Goal: Navigation & Orientation: Find specific page/section

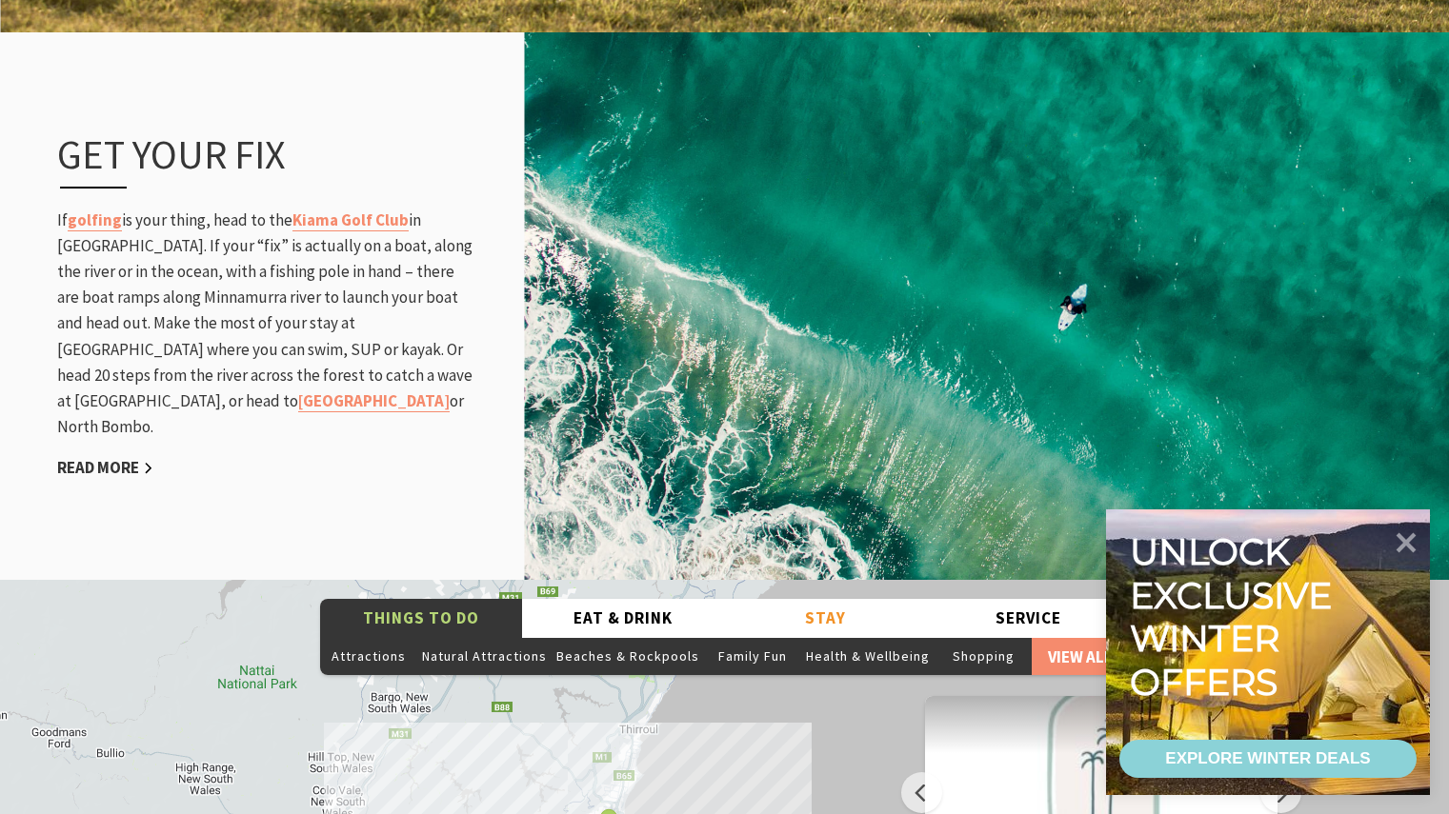
scroll to position [2762, 0]
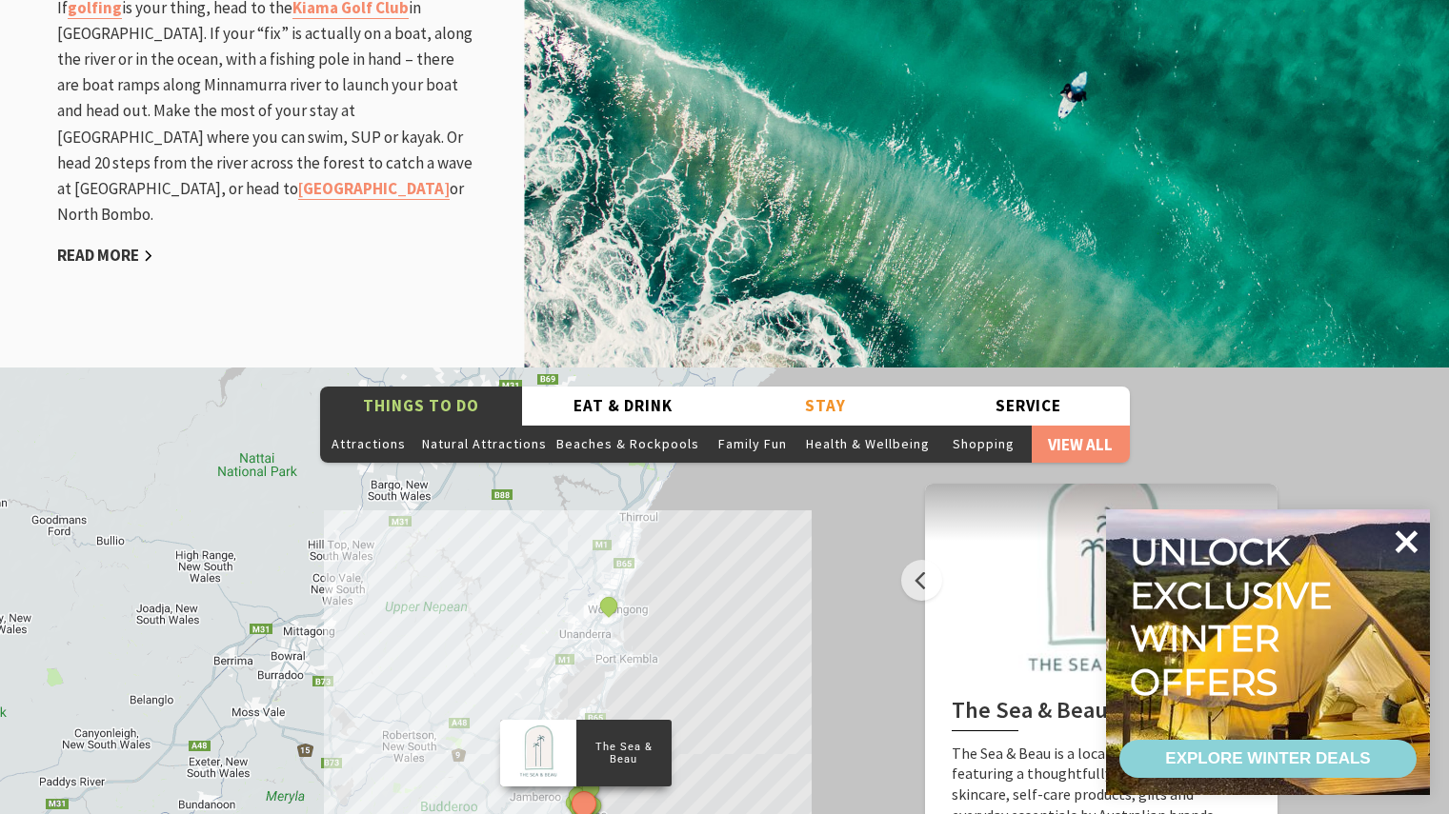
click at [1401, 545] on icon at bounding box center [1406, 541] width 23 height 23
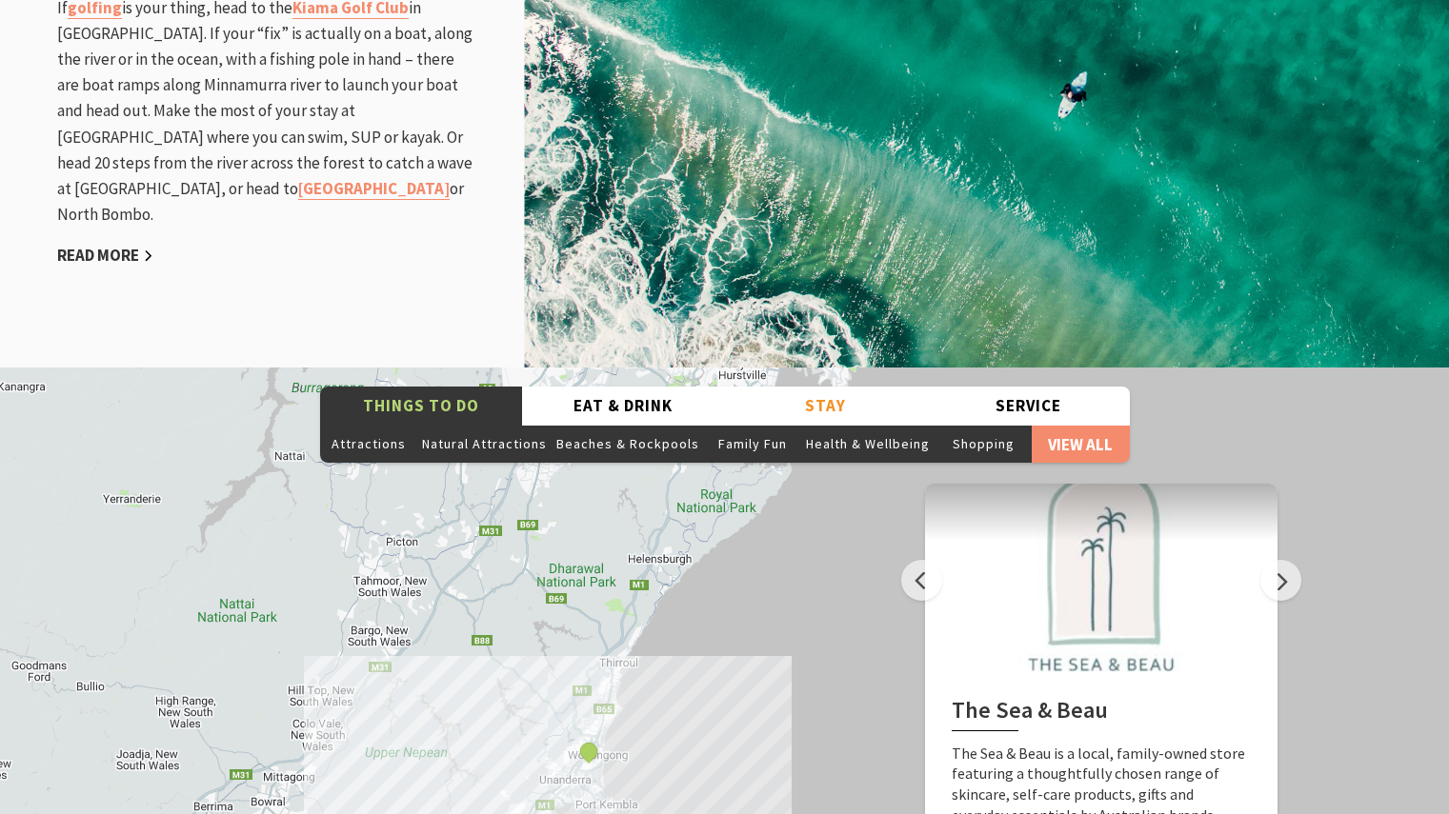
drag, startPoint x: 717, startPoint y: 625, endPoint x: 699, endPoint y: 732, distance: 109.1
click at [699, 732] on div "The Sea & [PERSON_NAME] Track, Kiama Kiama Ceramic Art Studio - Teaching and Ma…" at bounding box center [724, 711] width 1449 height 686
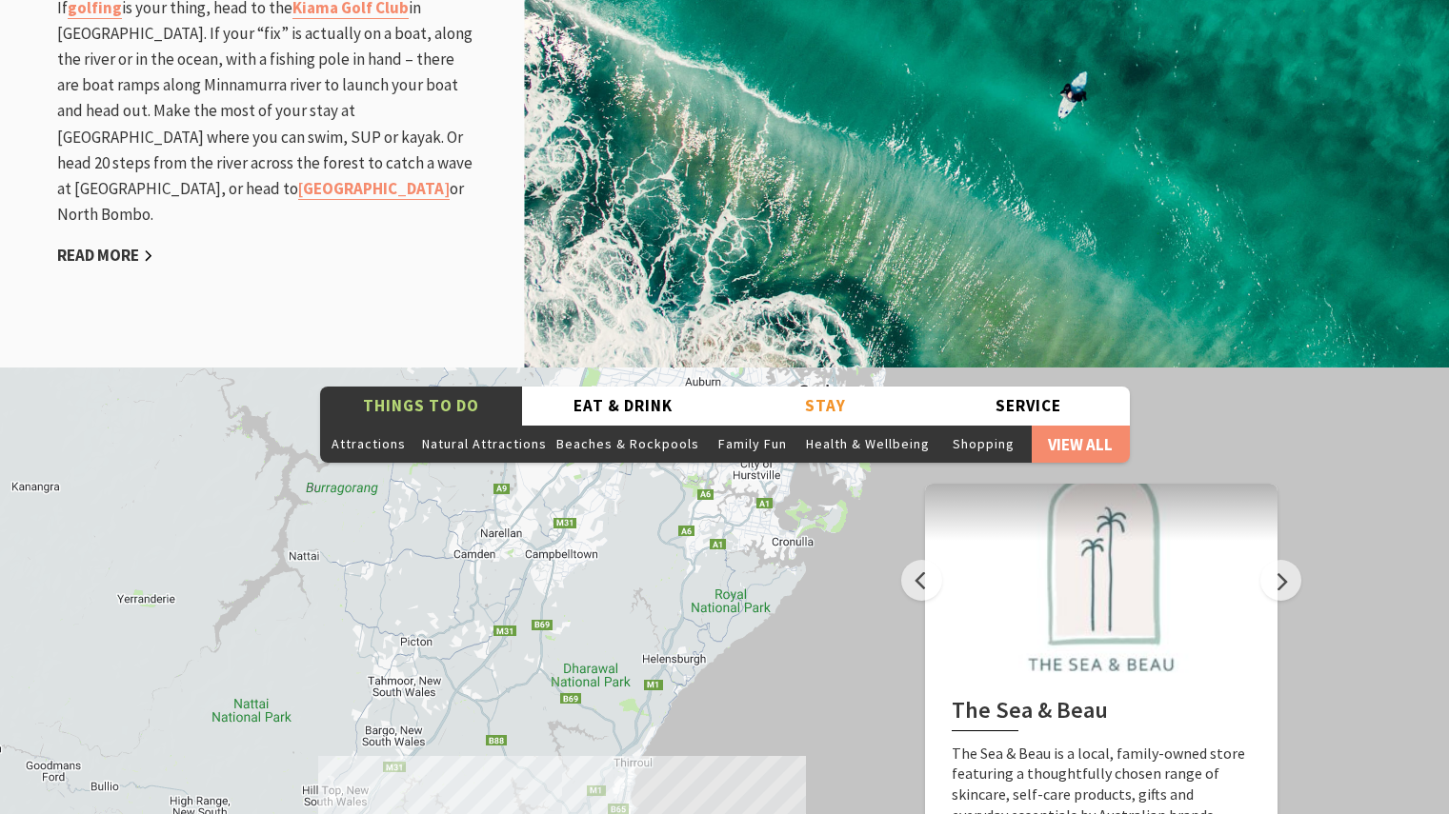
drag, startPoint x: 703, startPoint y: 614, endPoint x: 720, endPoint y: 715, distance: 102.4
click at [720, 715] on div "The Sea & [PERSON_NAME] Track, Kiama Kiama Ceramic Art Studio - Teaching and Ma…" at bounding box center [724, 711] width 1449 height 686
click at [630, 669] on div "The Sea & [PERSON_NAME] Track, Kiama Kiama Ceramic Art Studio - Teaching and Ma…" at bounding box center [724, 711] width 1449 height 686
click at [1287, 560] on button "Next" at bounding box center [1280, 580] width 41 height 41
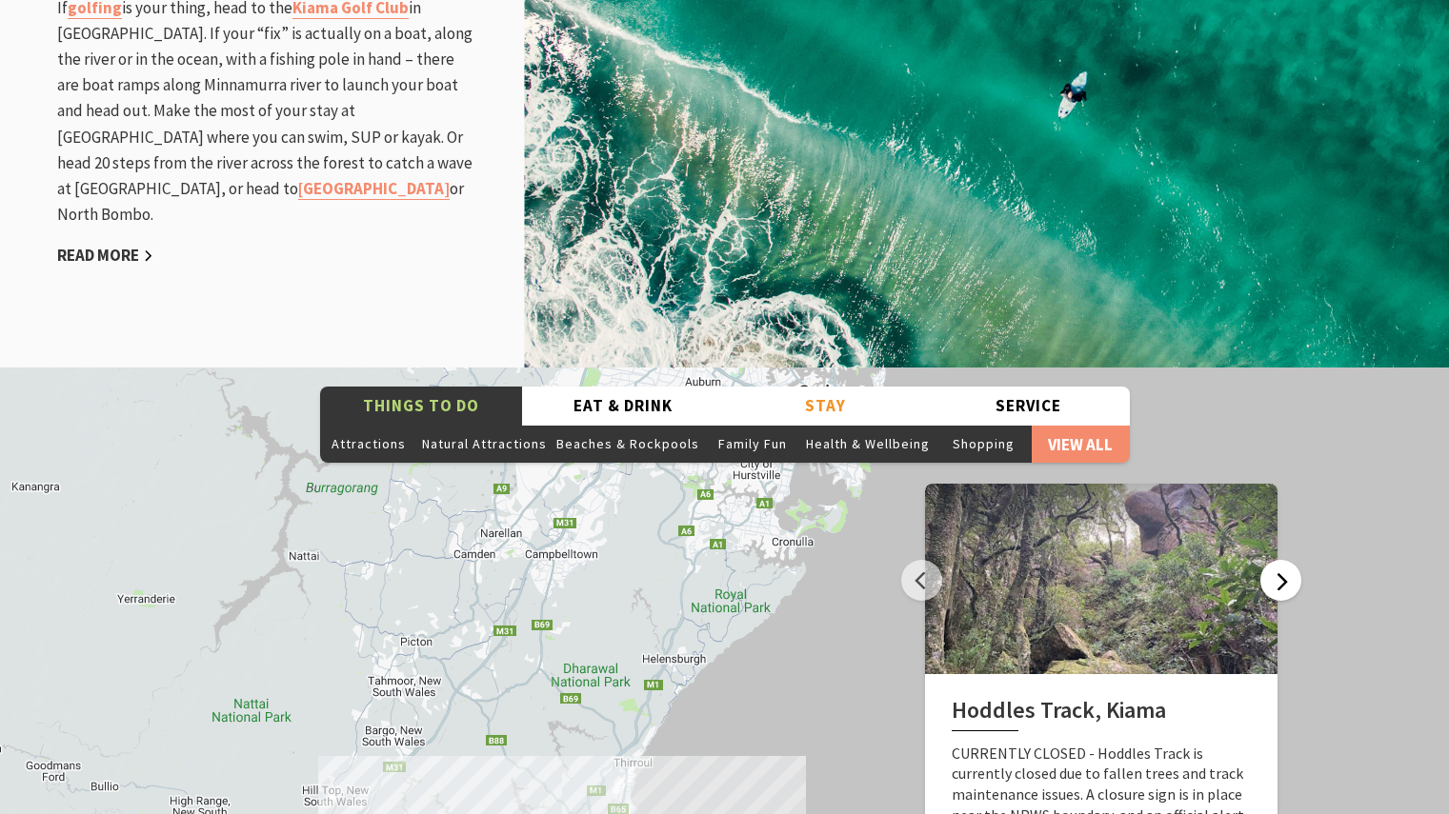
click at [1287, 560] on button "Next" at bounding box center [1280, 580] width 41 height 41
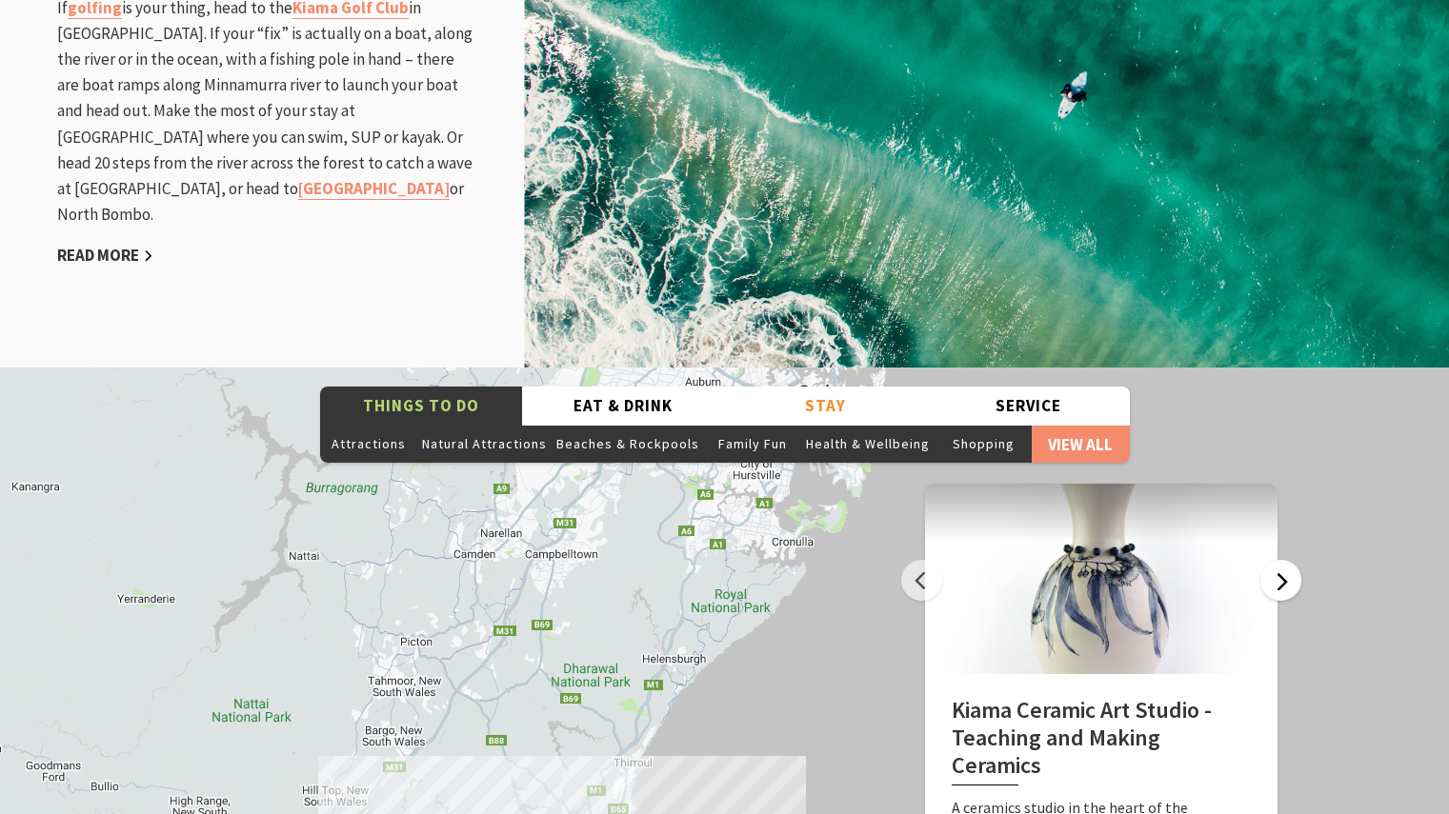
click at [1287, 560] on button "Next" at bounding box center [1280, 580] width 41 height 41
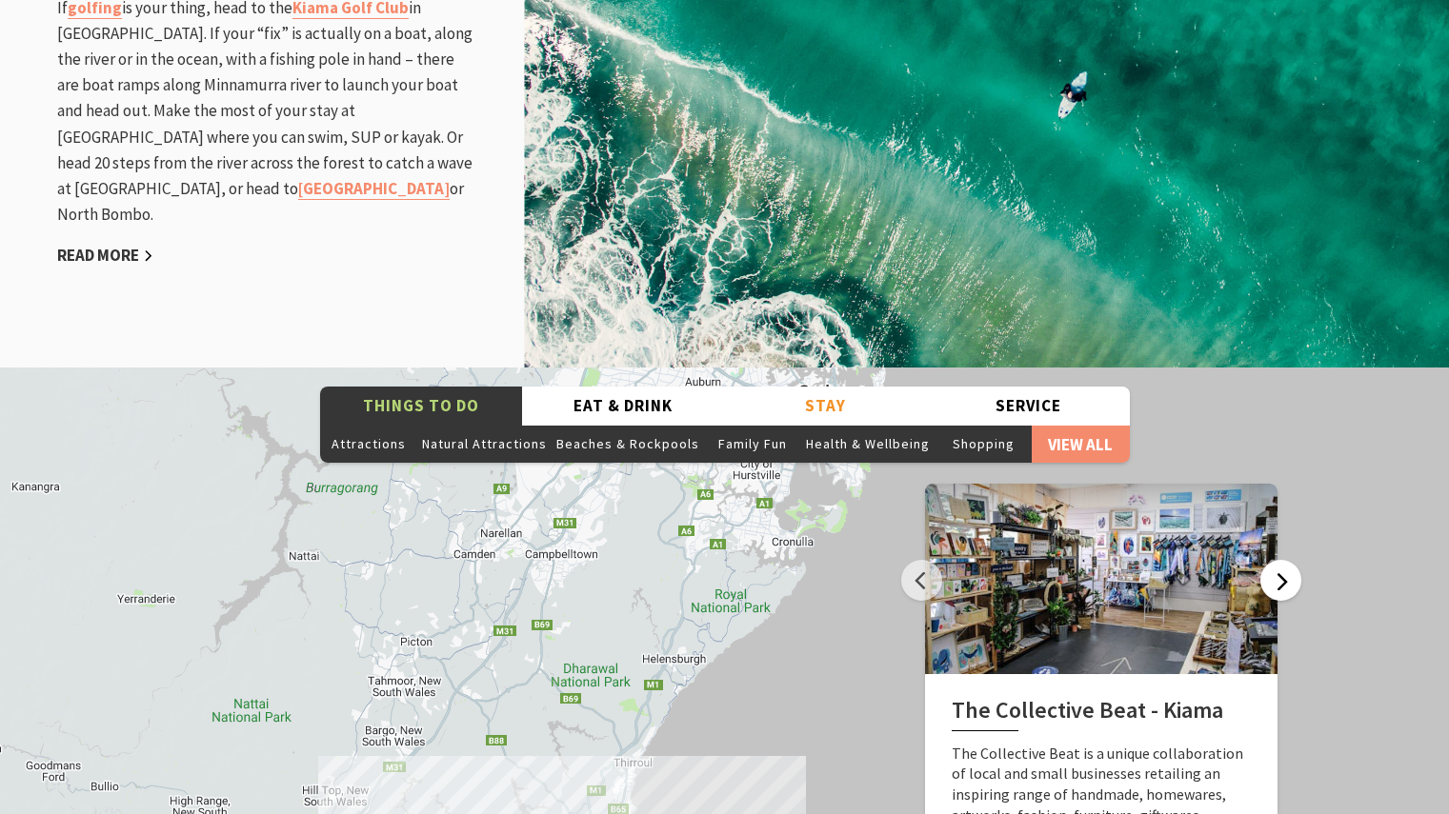
click at [1287, 560] on button "Next" at bounding box center [1280, 580] width 41 height 41
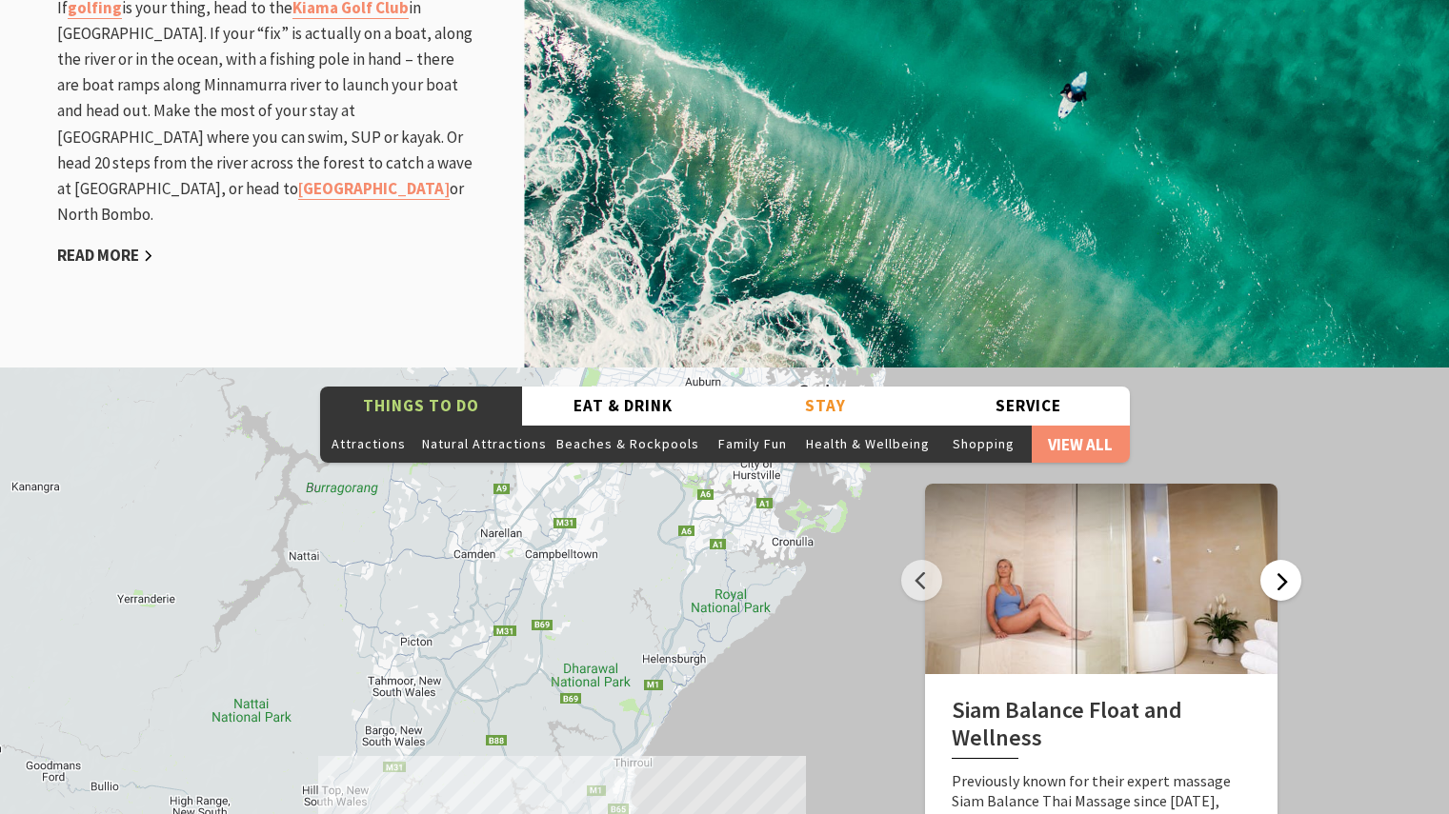
click at [1287, 560] on button "Next" at bounding box center [1280, 580] width 41 height 41
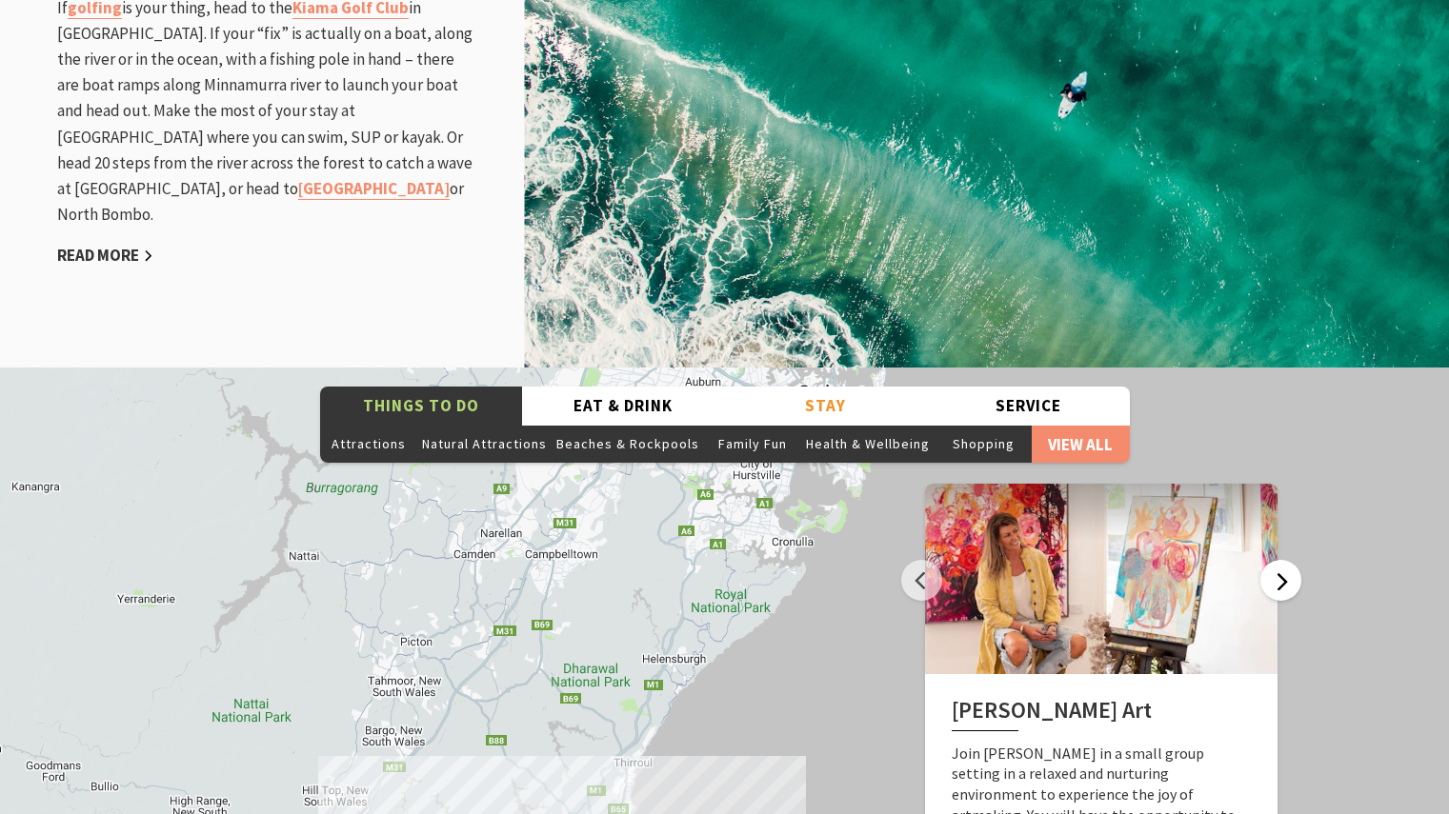
click at [1287, 560] on button "Next" at bounding box center [1280, 580] width 41 height 41
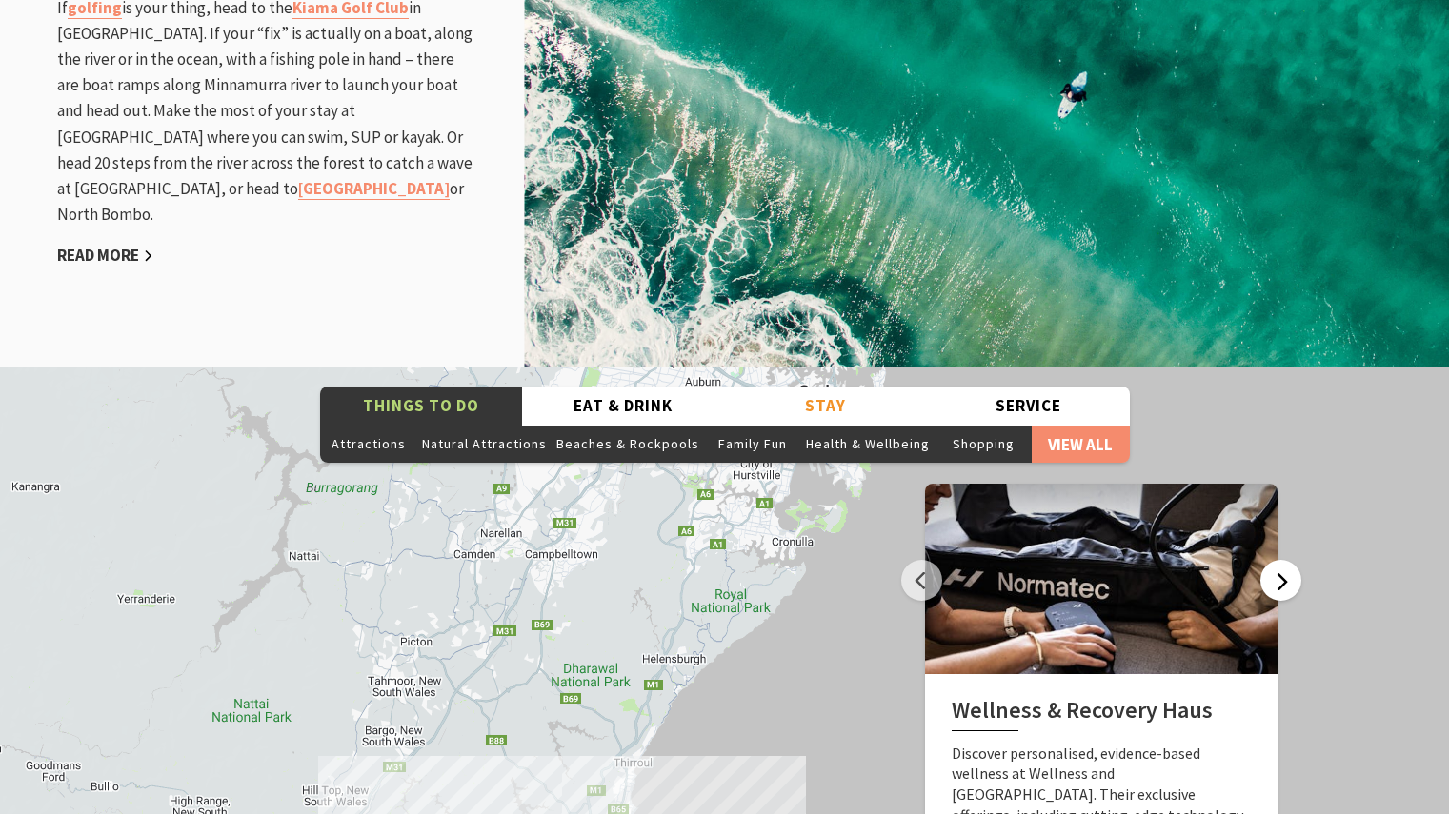
click at [1287, 560] on button "Next" at bounding box center [1280, 580] width 41 height 41
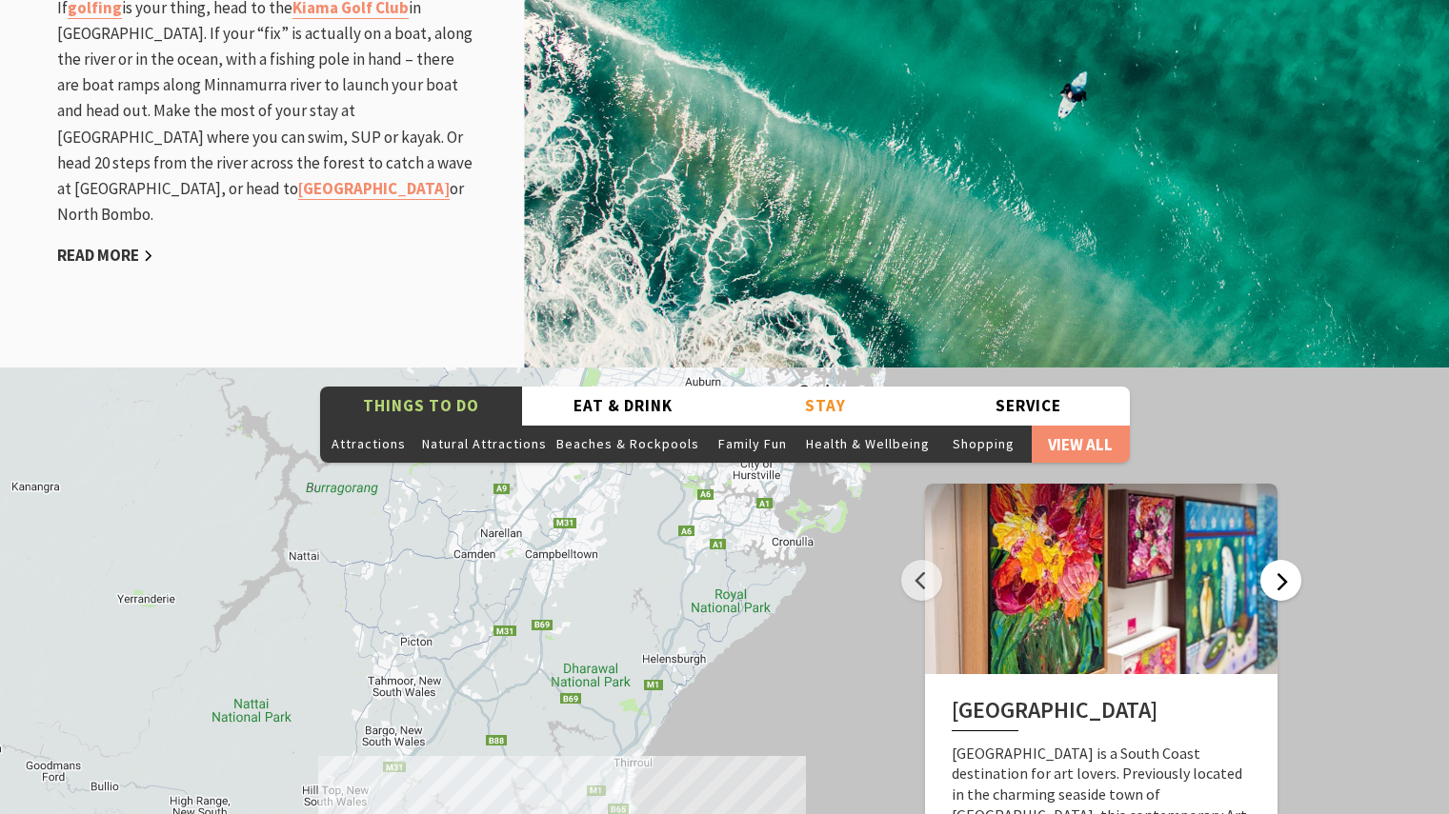
click at [1287, 560] on button "Next" at bounding box center [1280, 580] width 41 height 41
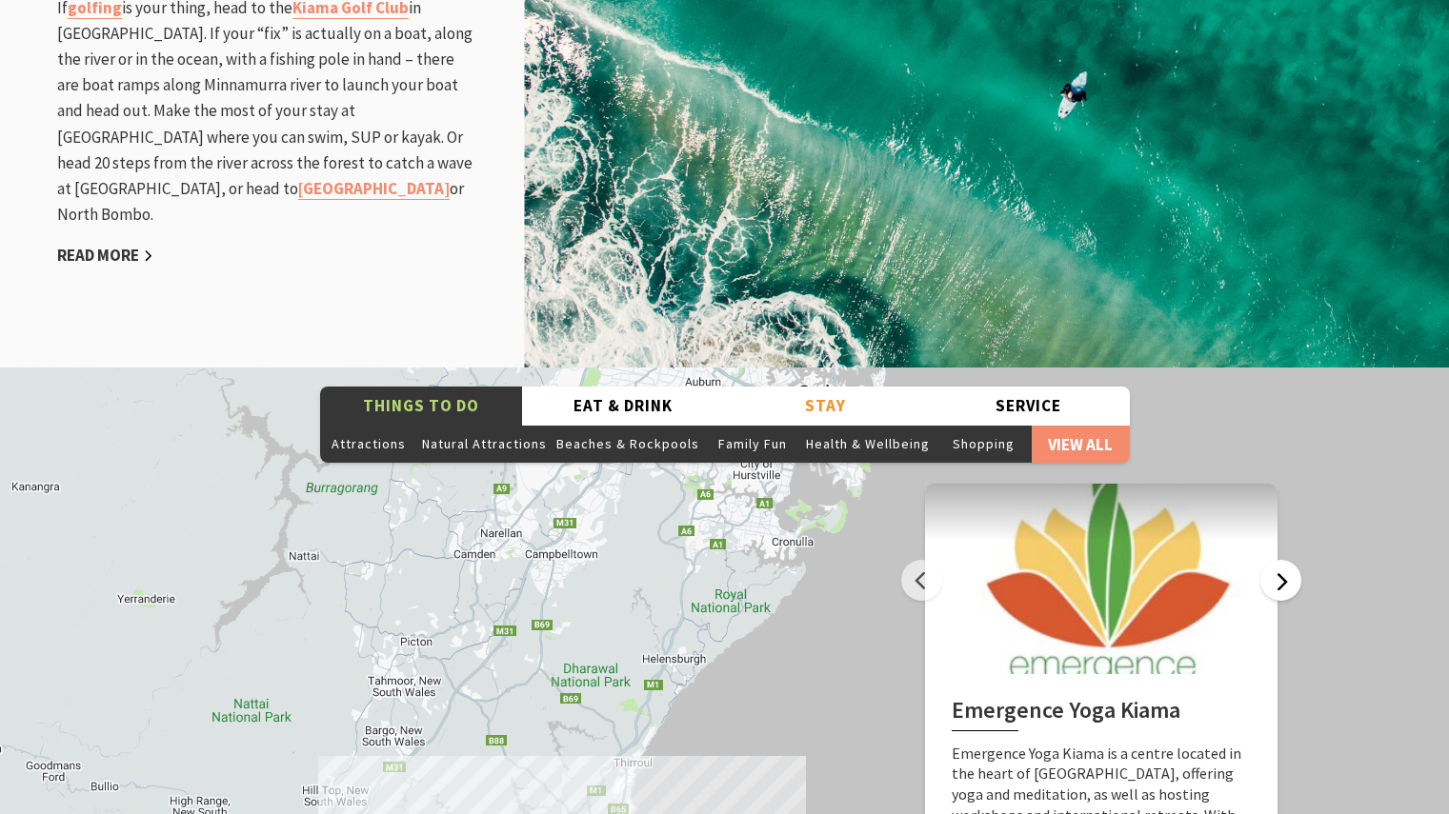
click at [1287, 560] on button "Next" at bounding box center [1280, 580] width 41 height 41
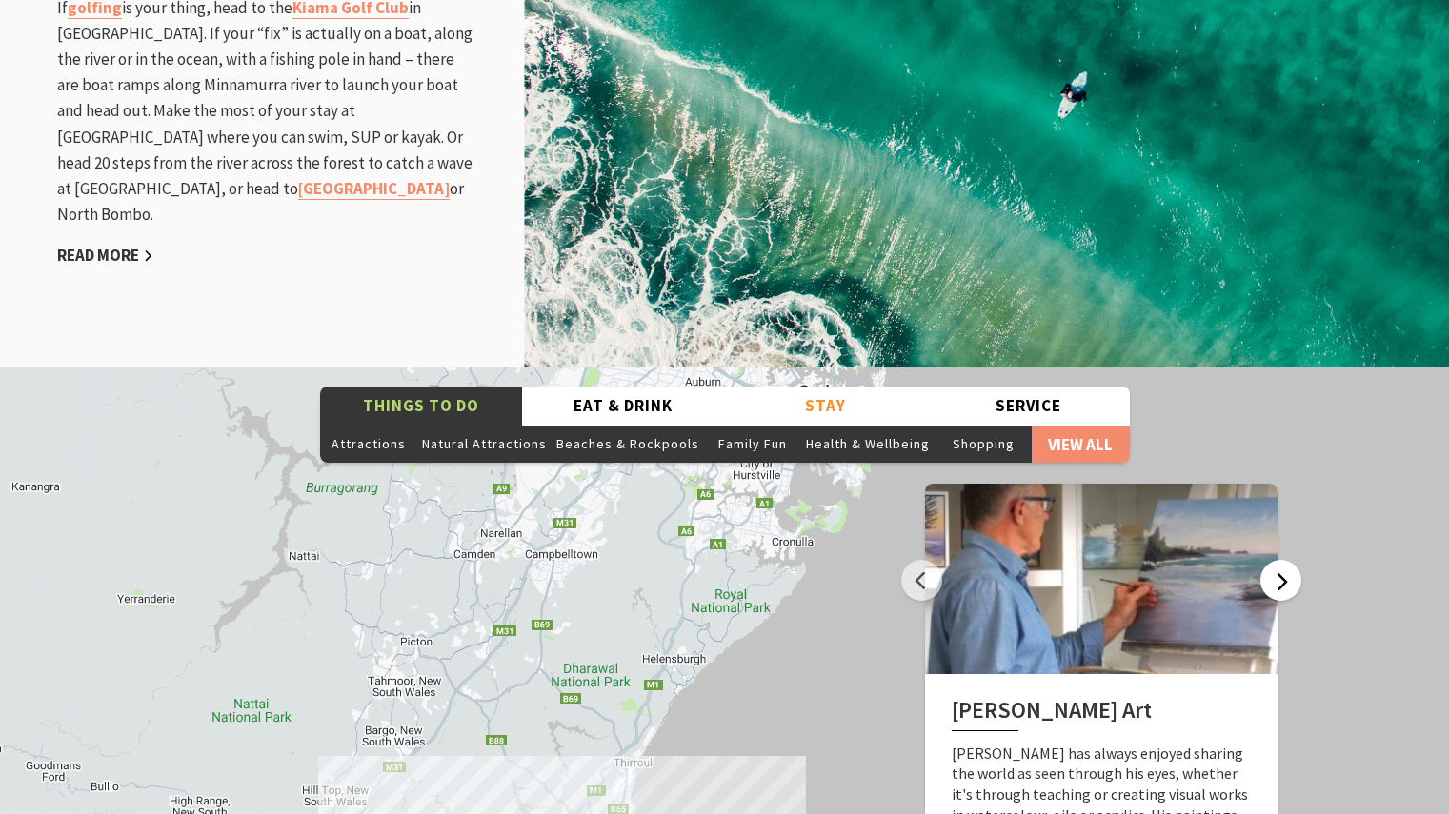
click at [1287, 560] on button "Next" at bounding box center [1280, 580] width 41 height 41
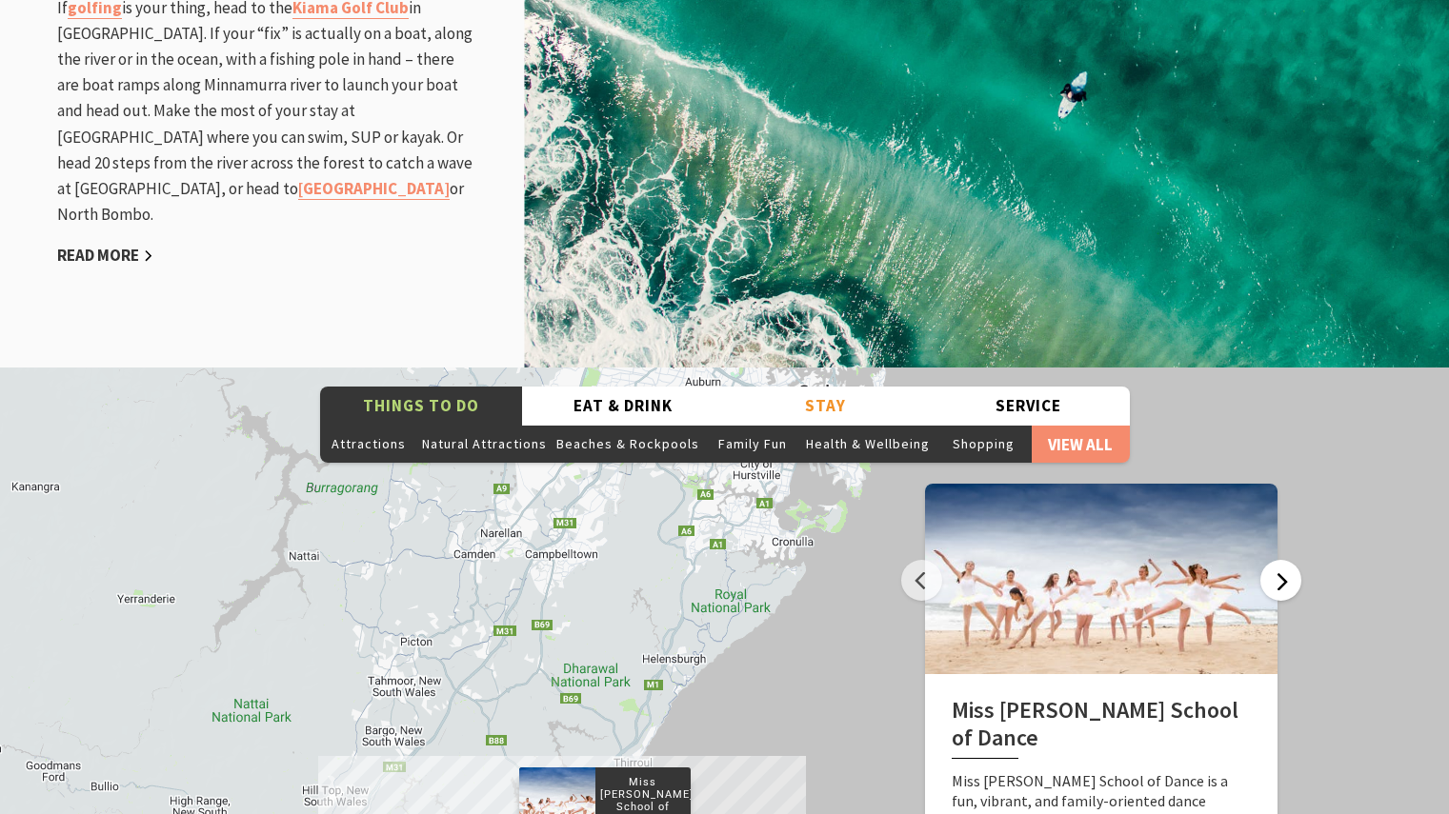
click at [1287, 560] on button "Next" at bounding box center [1280, 580] width 41 height 41
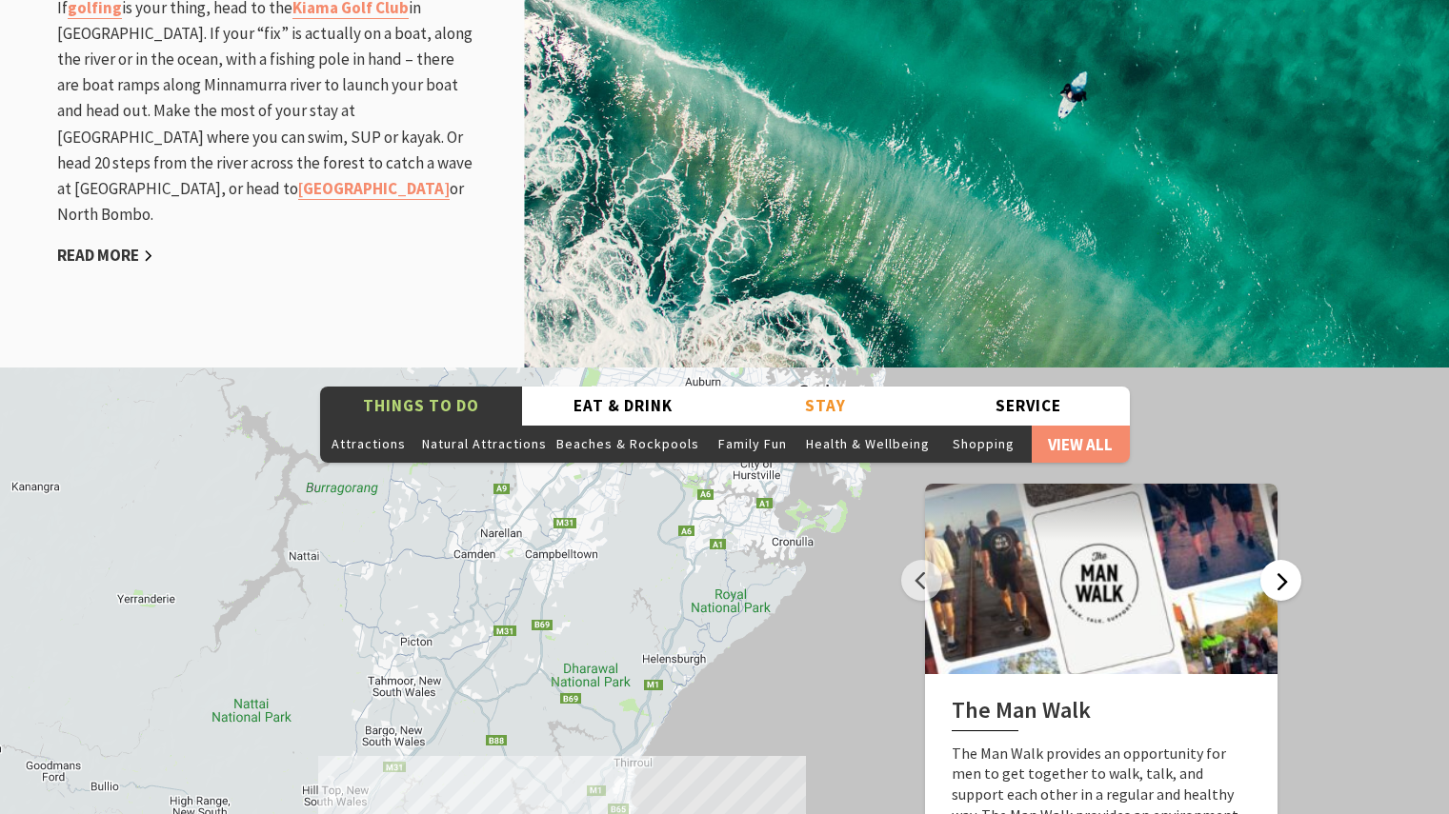
click at [1287, 560] on button "Next" at bounding box center [1280, 580] width 41 height 41
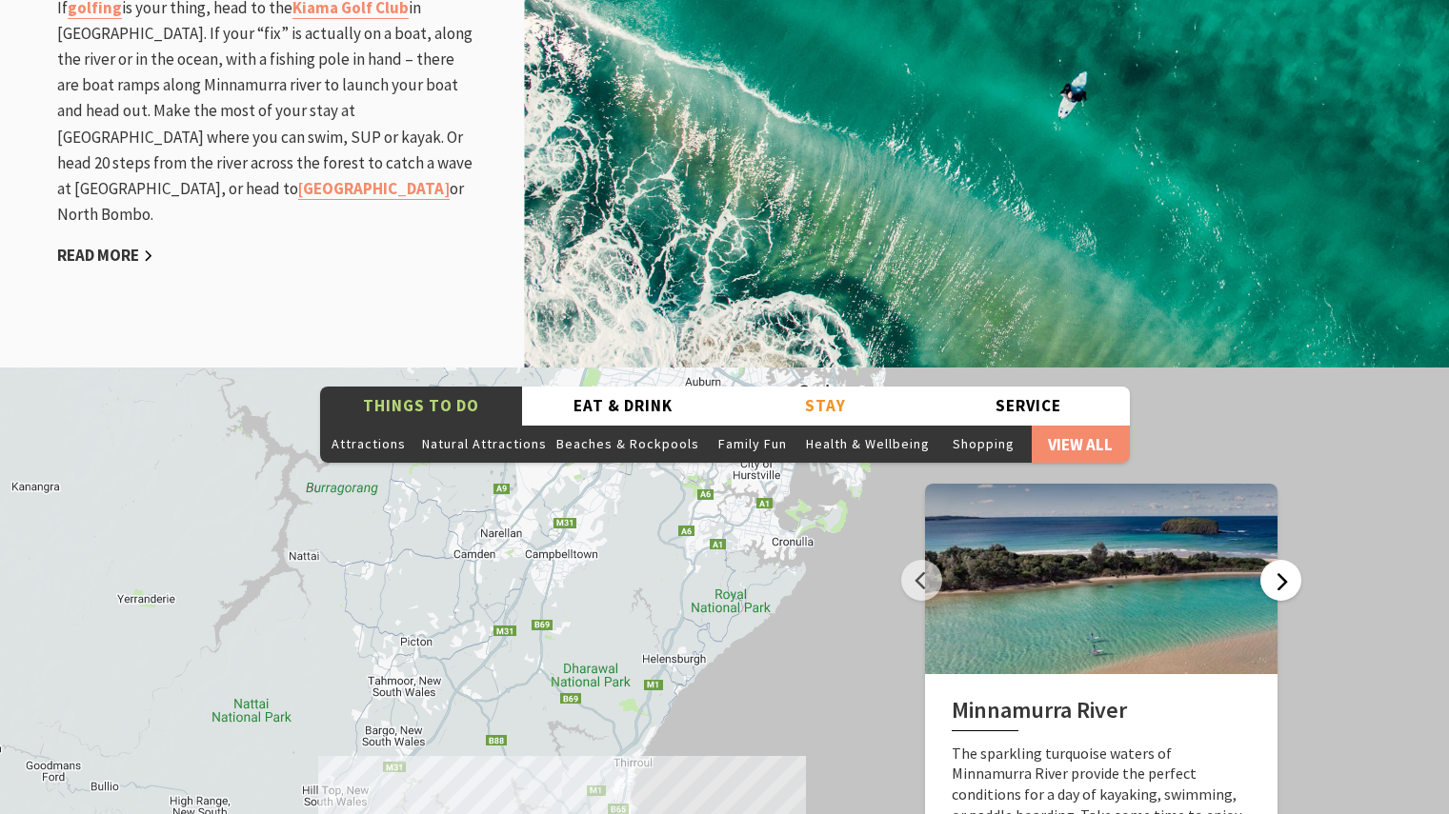
click at [1274, 560] on button "Next" at bounding box center [1280, 580] width 41 height 41
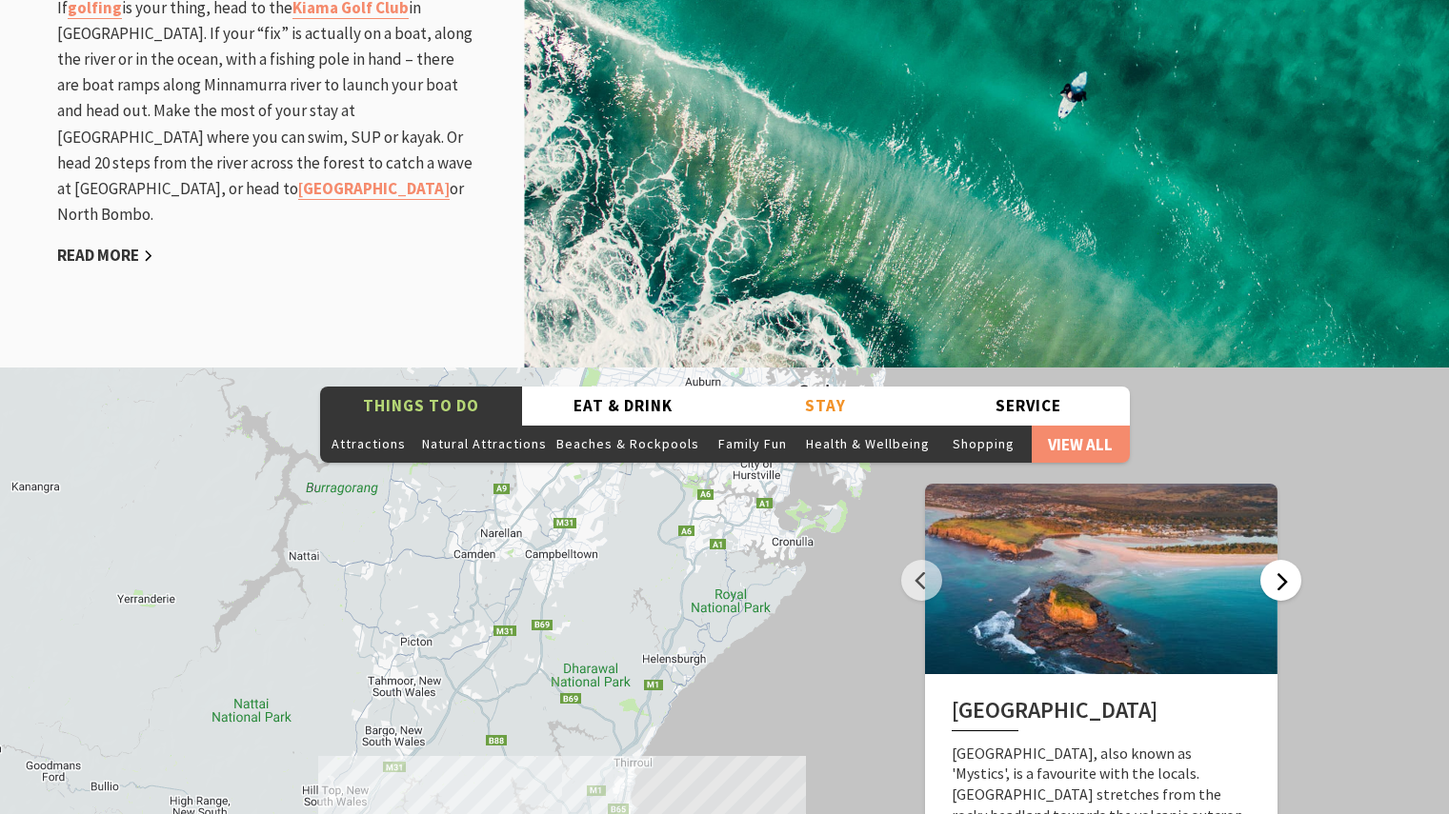
click at [1274, 560] on button "Next" at bounding box center [1280, 580] width 41 height 41
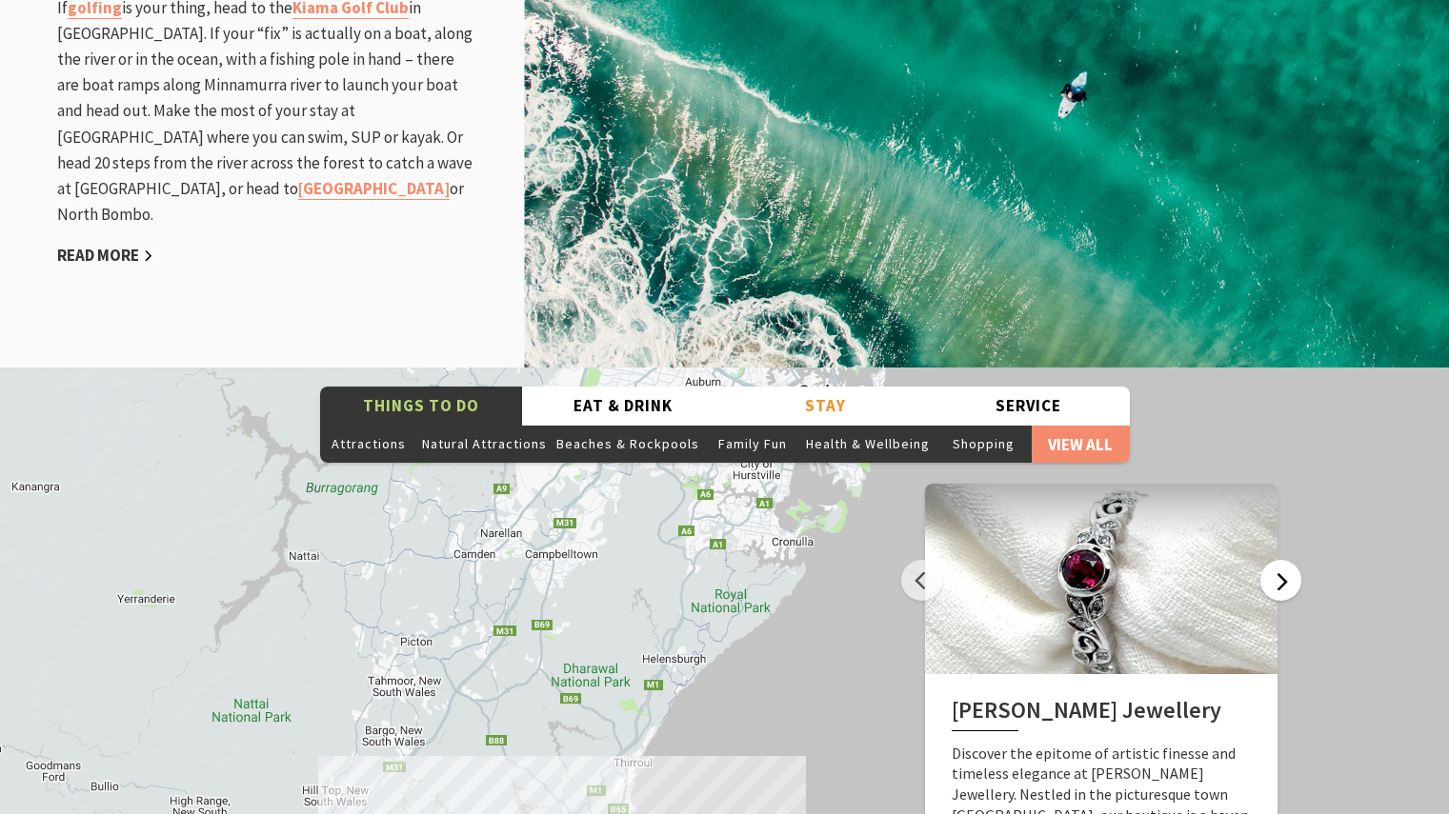
click at [1274, 560] on button "Next" at bounding box center [1280, 580] width 41 height 41
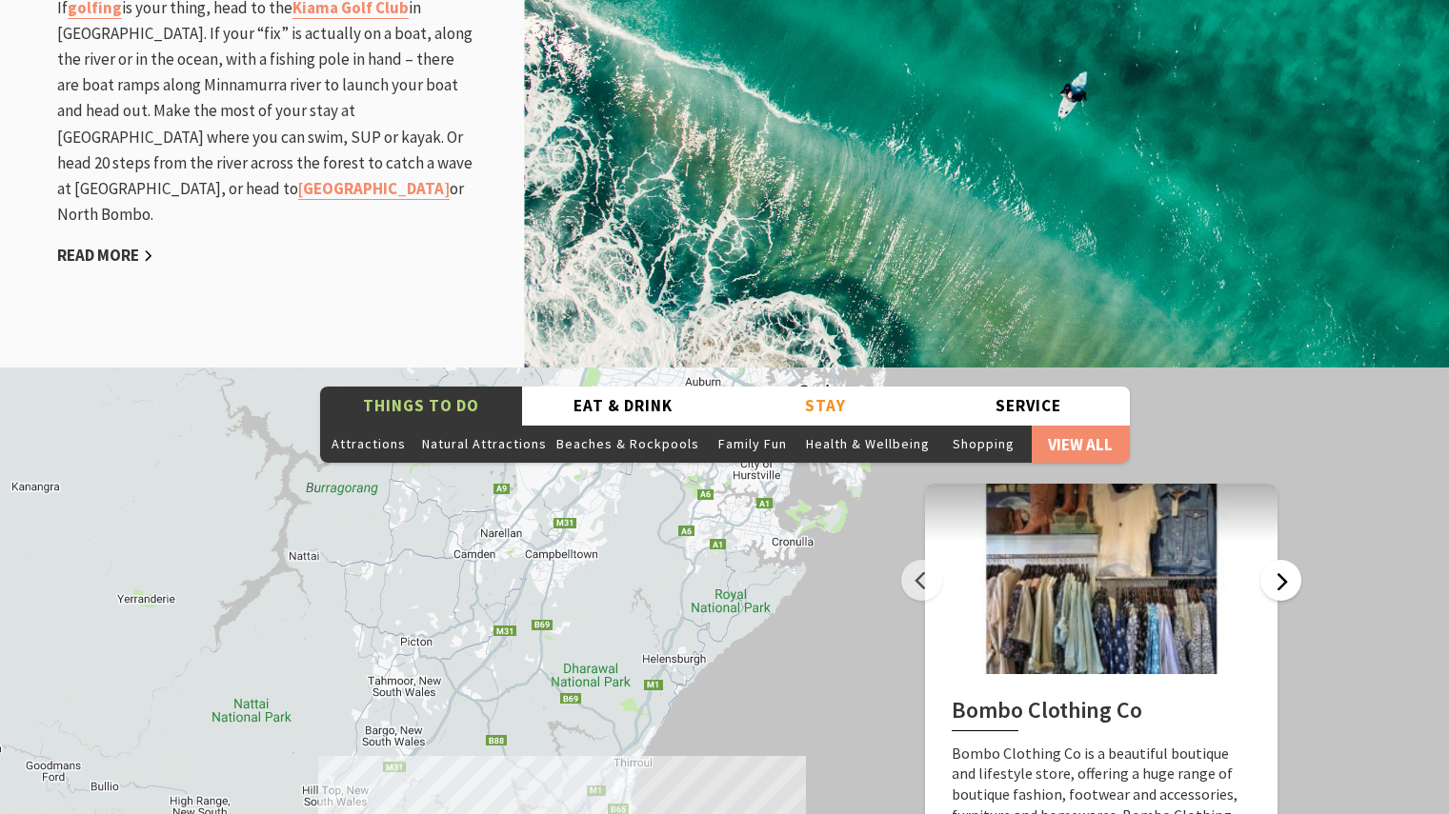
click at [1274, 560] on button "Next" at bounding box center [1280, 580] width 41 height 41
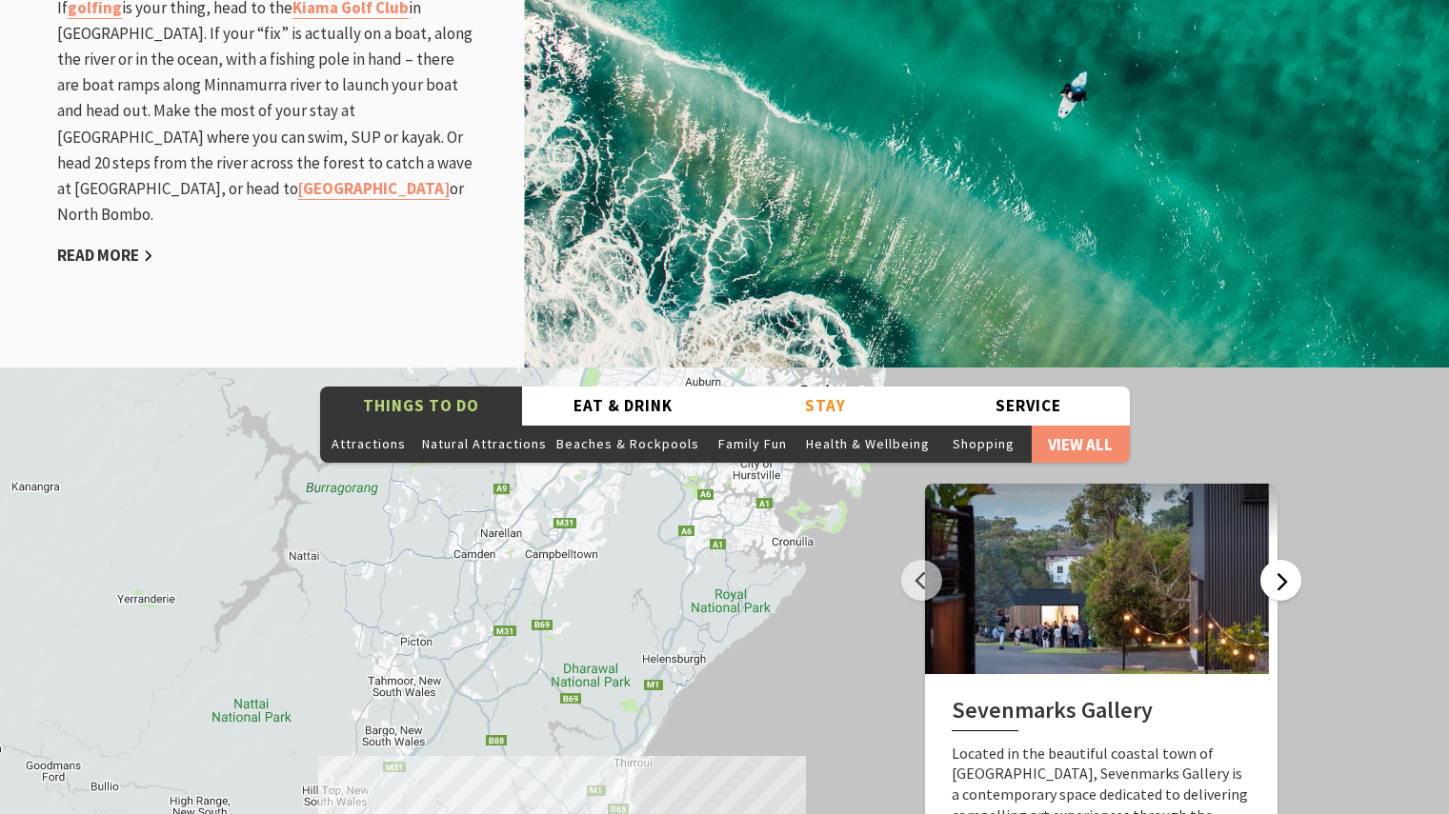
click at [1274, 560] on button "Next" at bounding box center [1280, 580] width 41 height 41
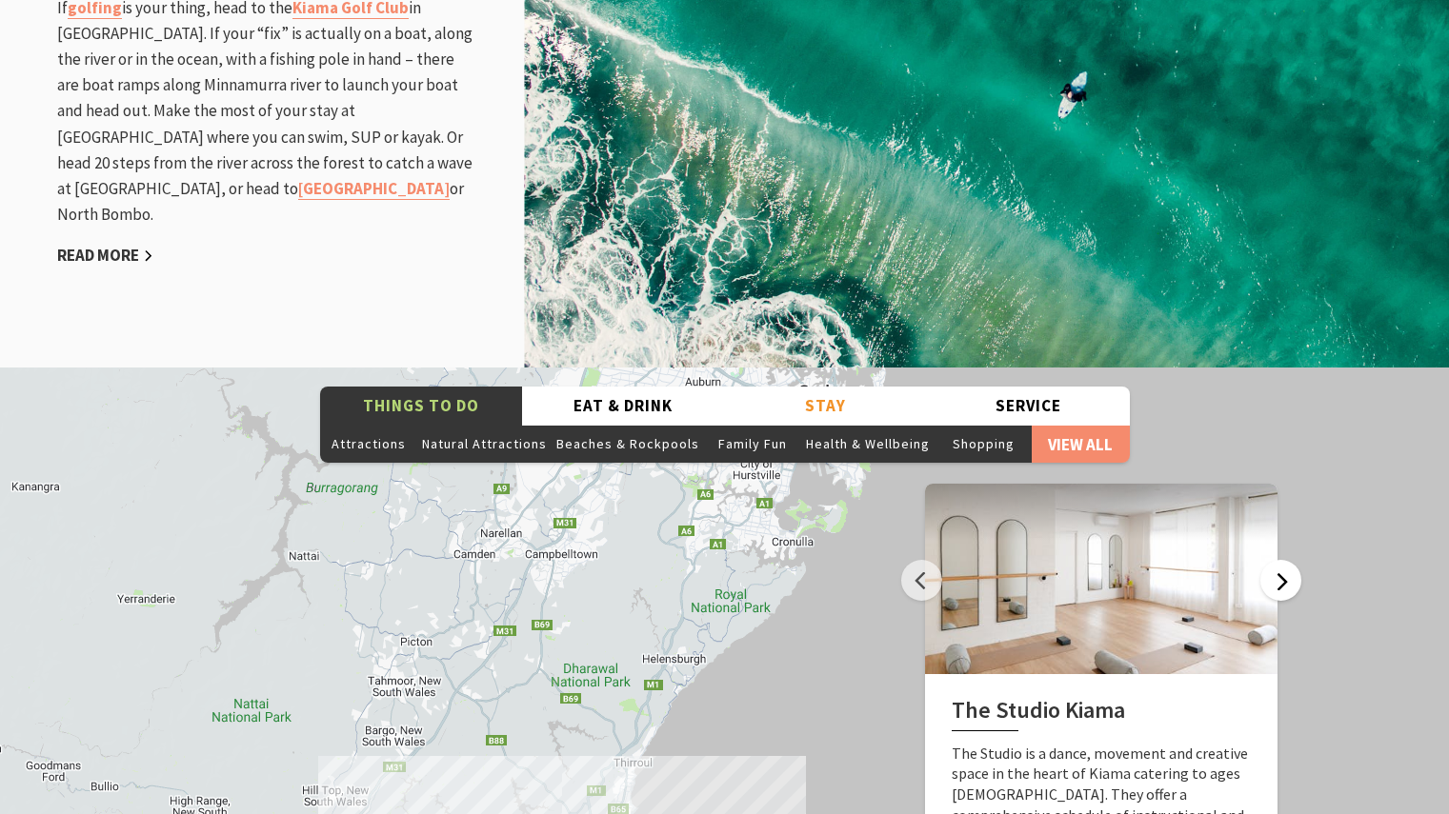
click at [1274, 560] on button "Next" at bounding box center [1280, 580] width 41 height 41
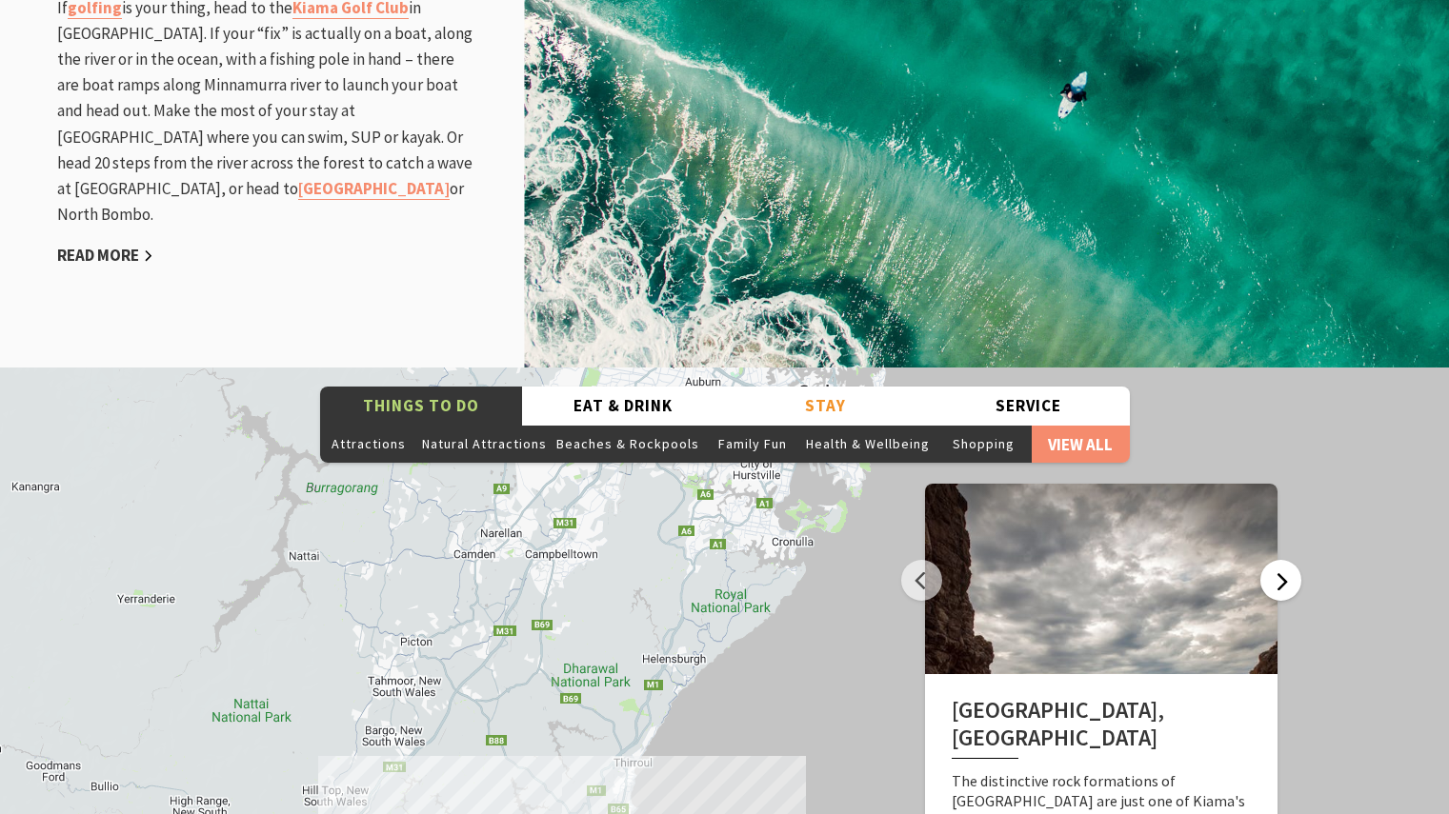
click at [1274, 560] on button "Next" at bounding box center [1280, 580] width 41 height 41
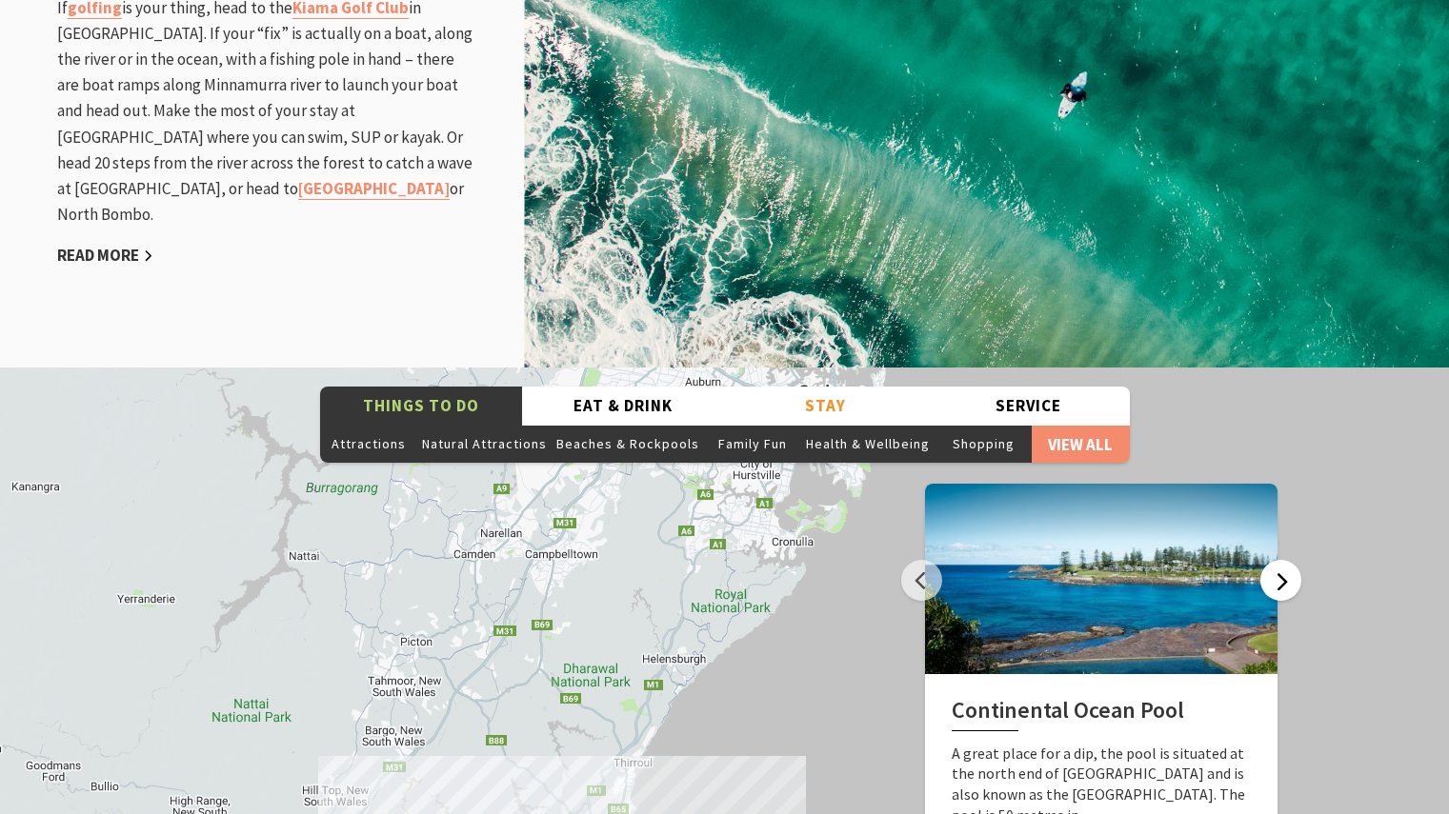
click at [1274, 560] on button "Next" at bounding box center [1280, 580] width 41 height 41
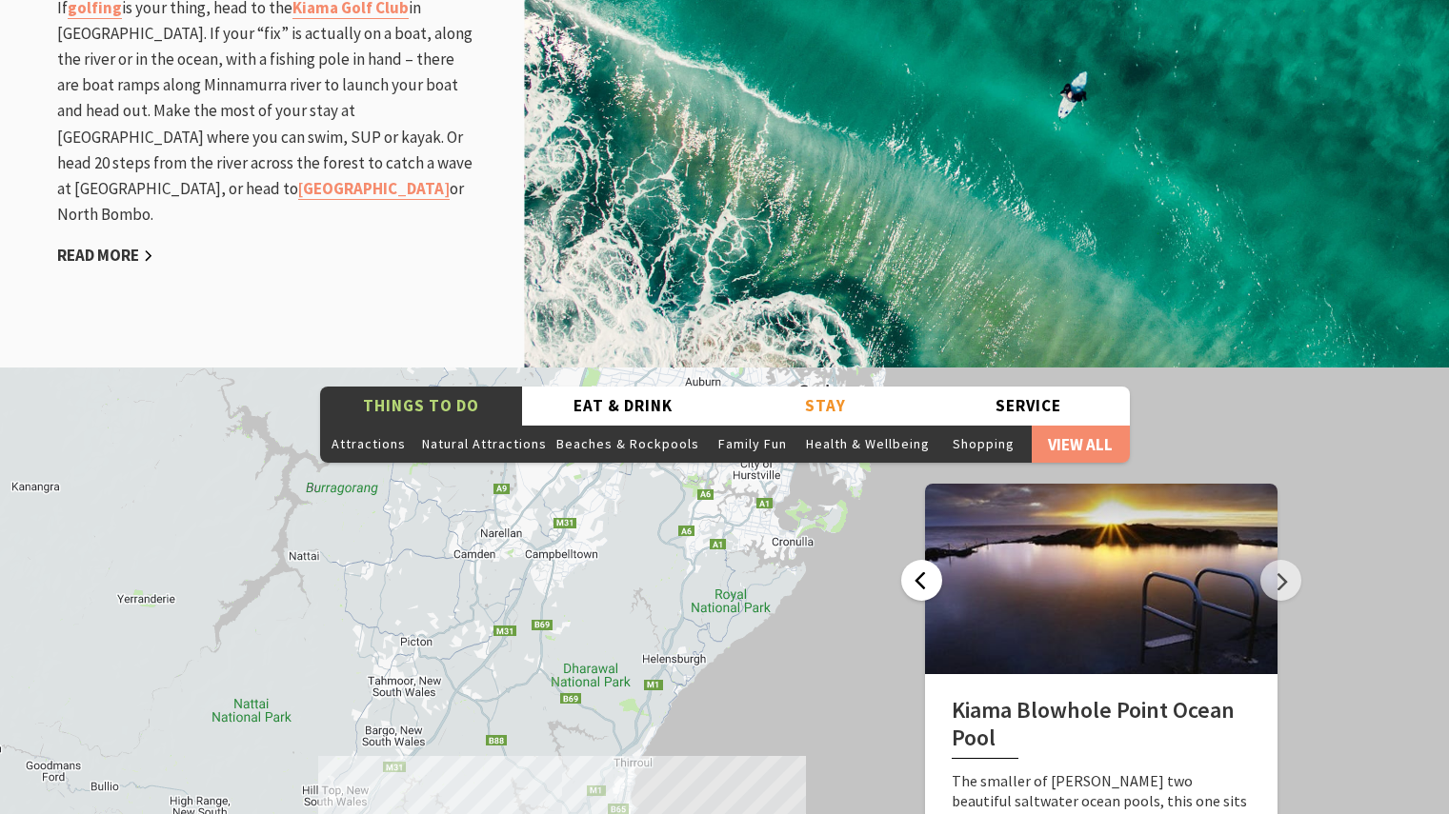
click at [930, 560] on button "Previous" at bounding box center [921, 580] width 41 height 41
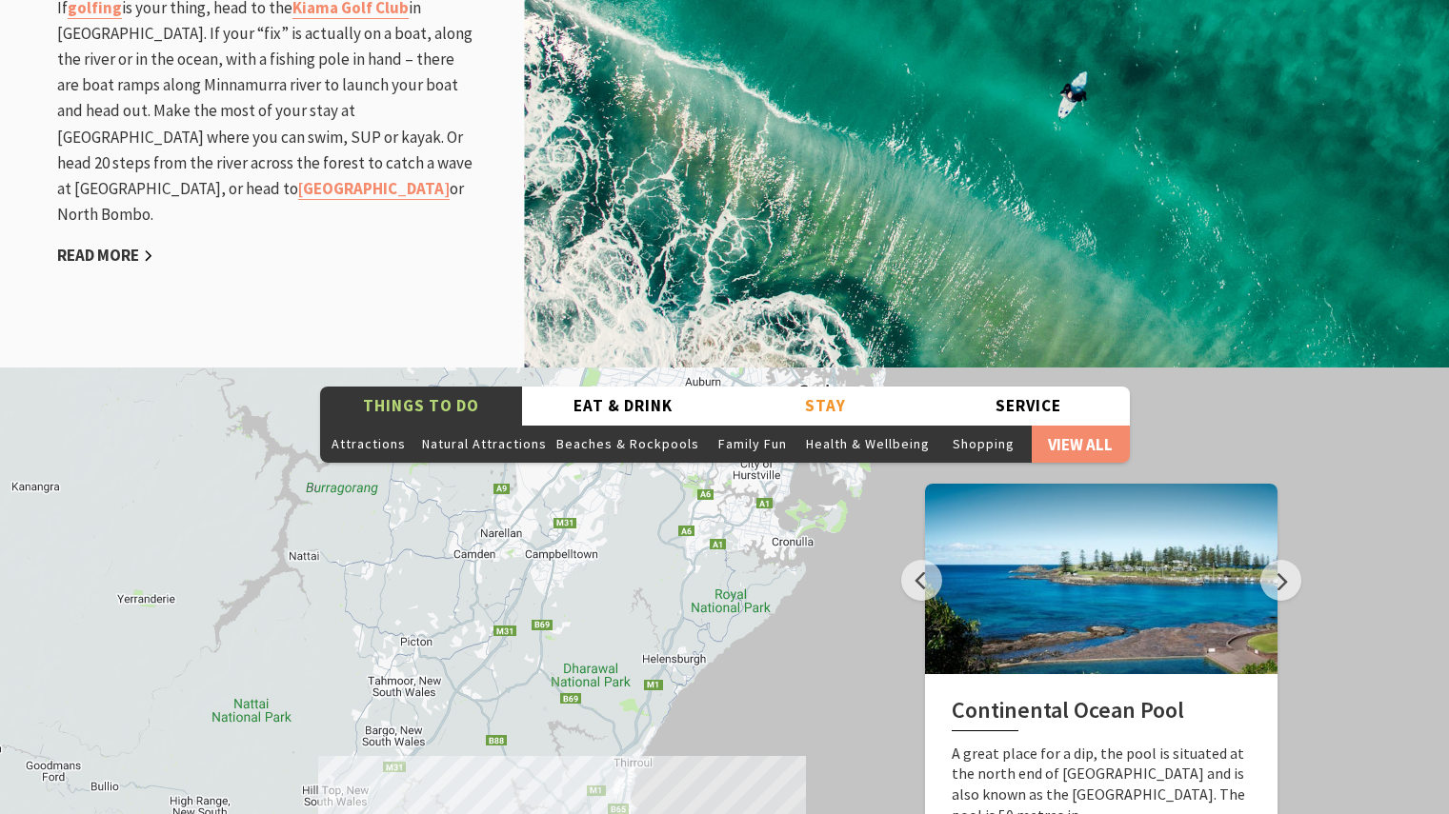
click at [816, 387] on button "Stay" at bounding box center [826, 406] width 203 height 39
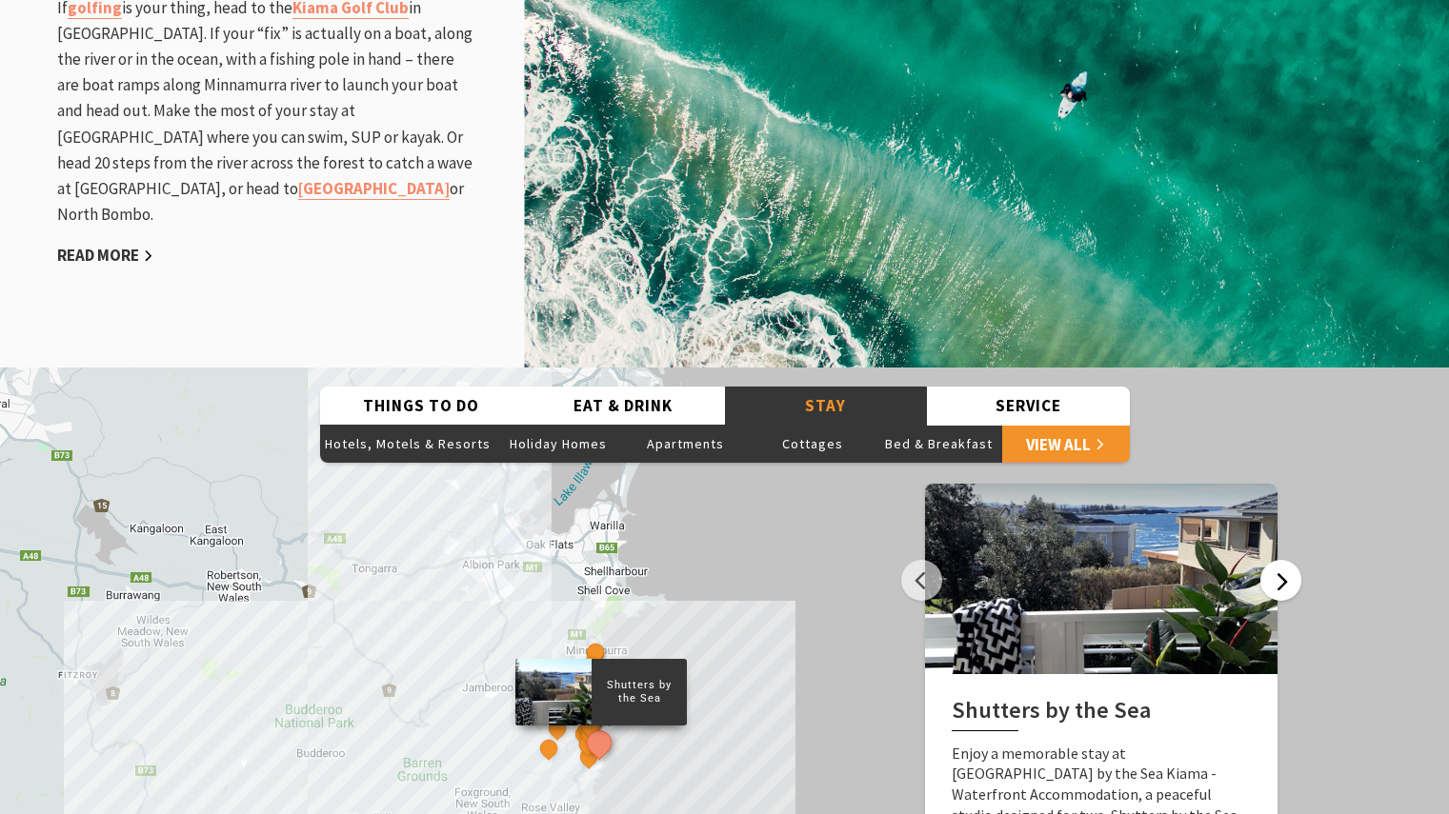
click at [1272, 560] on button "Next" at bounding box center [1280, 580] width 41 height 41
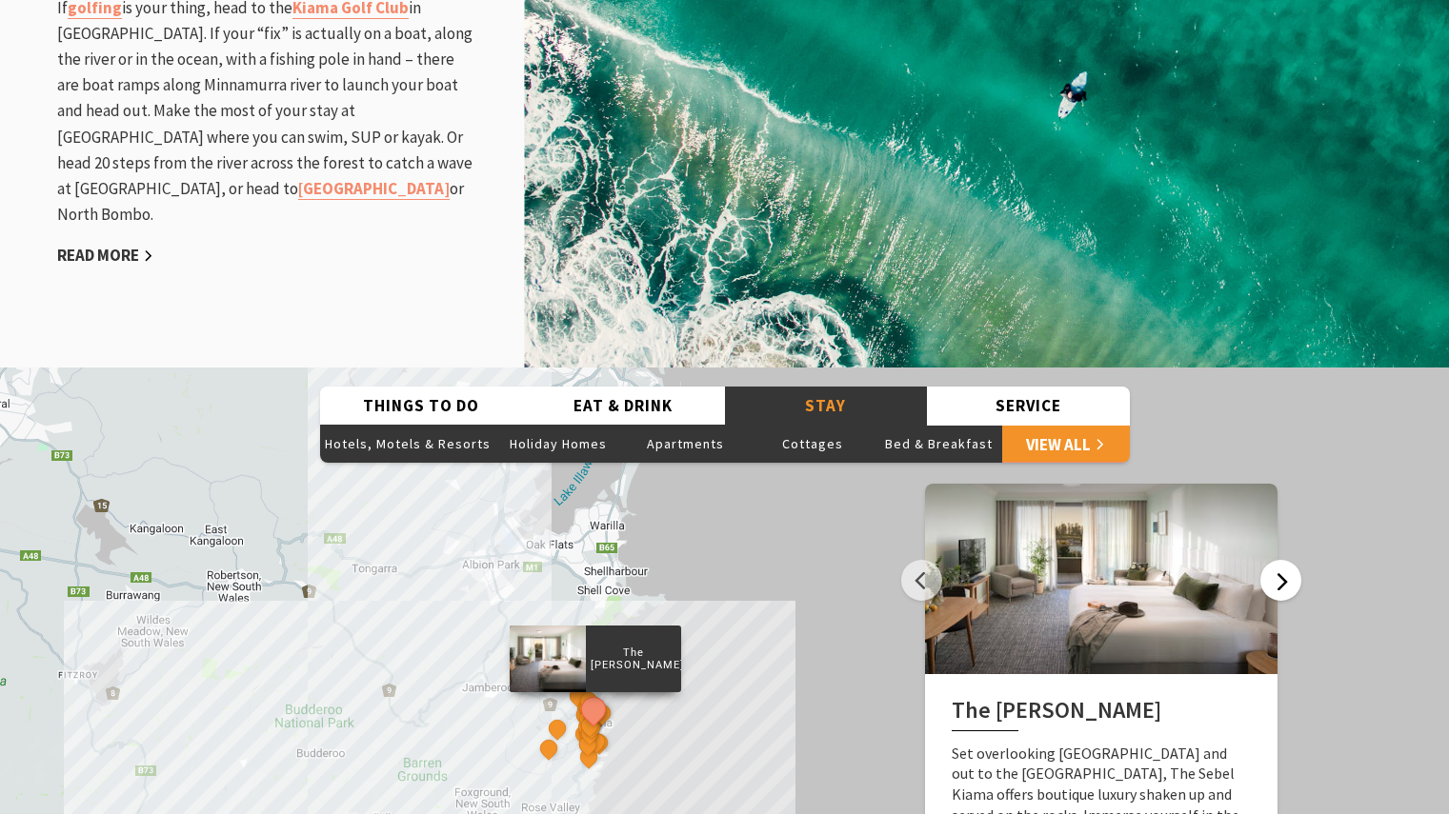
click at [1272, 560] on button "Next" at bounding box center [1280, 580] width 41 height 41
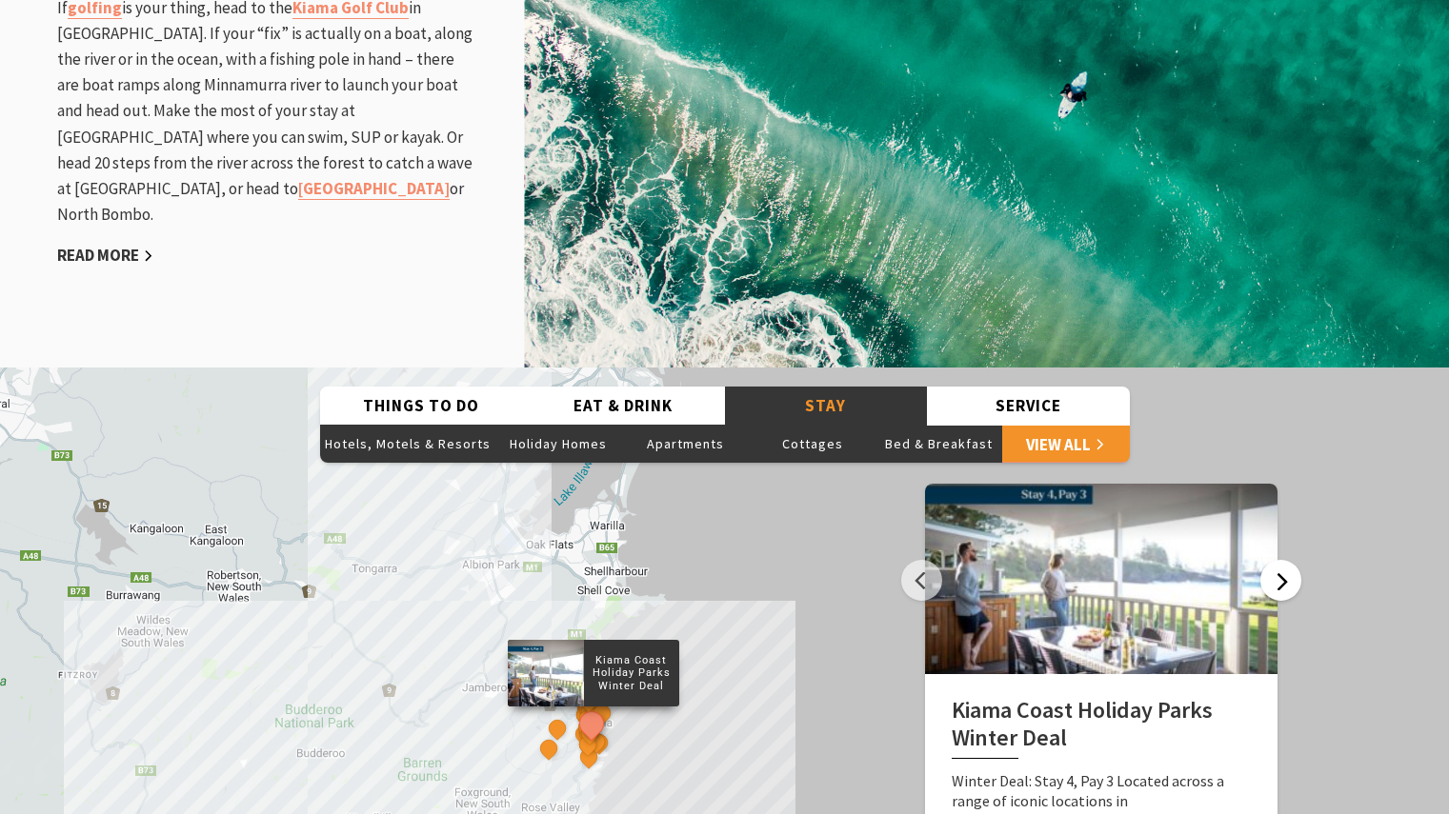
click at [1272, 560] on button "Next" at bounding box center [1280, 580] width 41 height 41
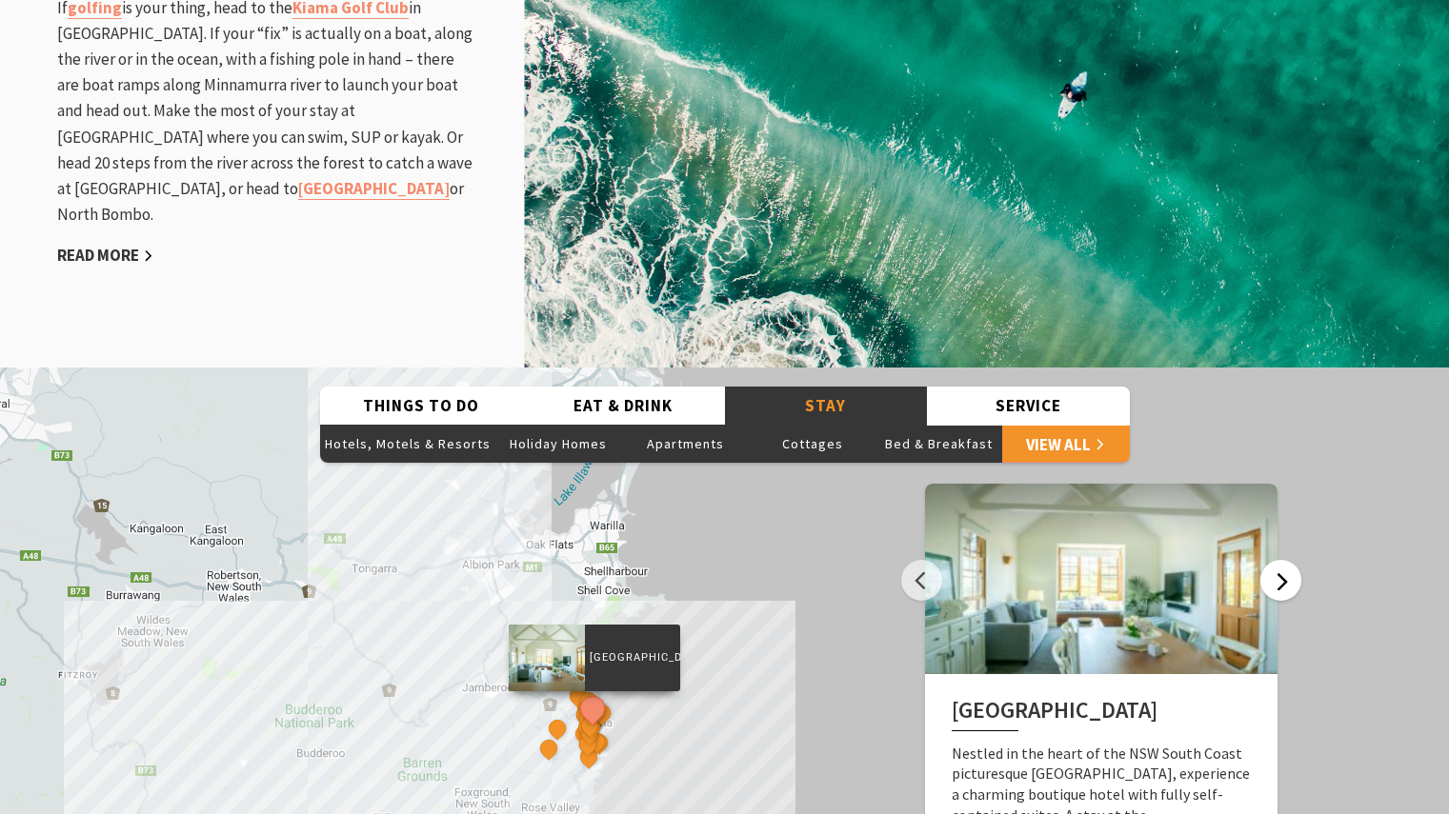
click at [1272, 560] on button "Next" at bounding box center [1280, 580] width 41 height 41
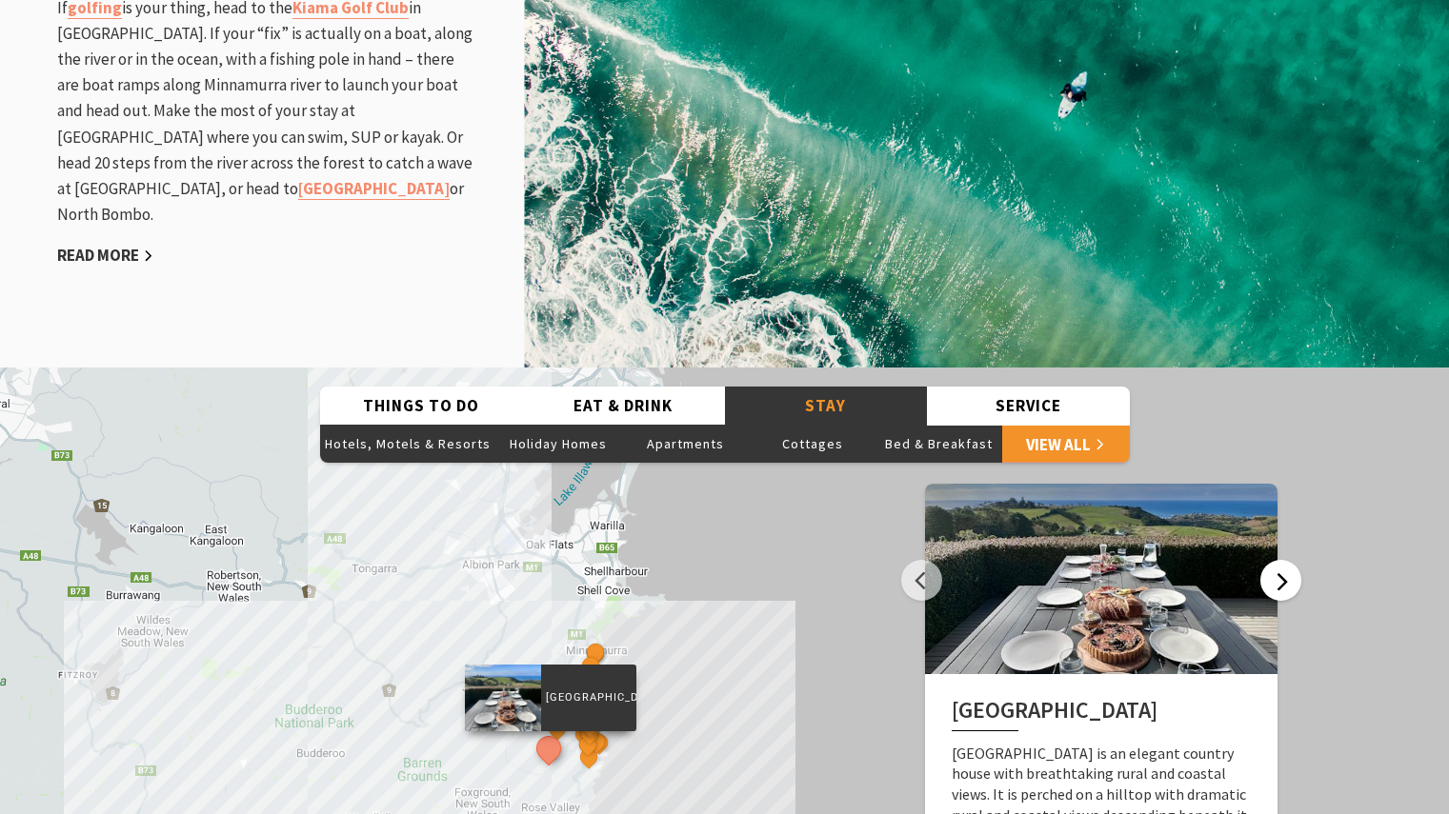
click at [1272, 560] on button "Next" at bounding box center [1280, 580] width 41 height 41
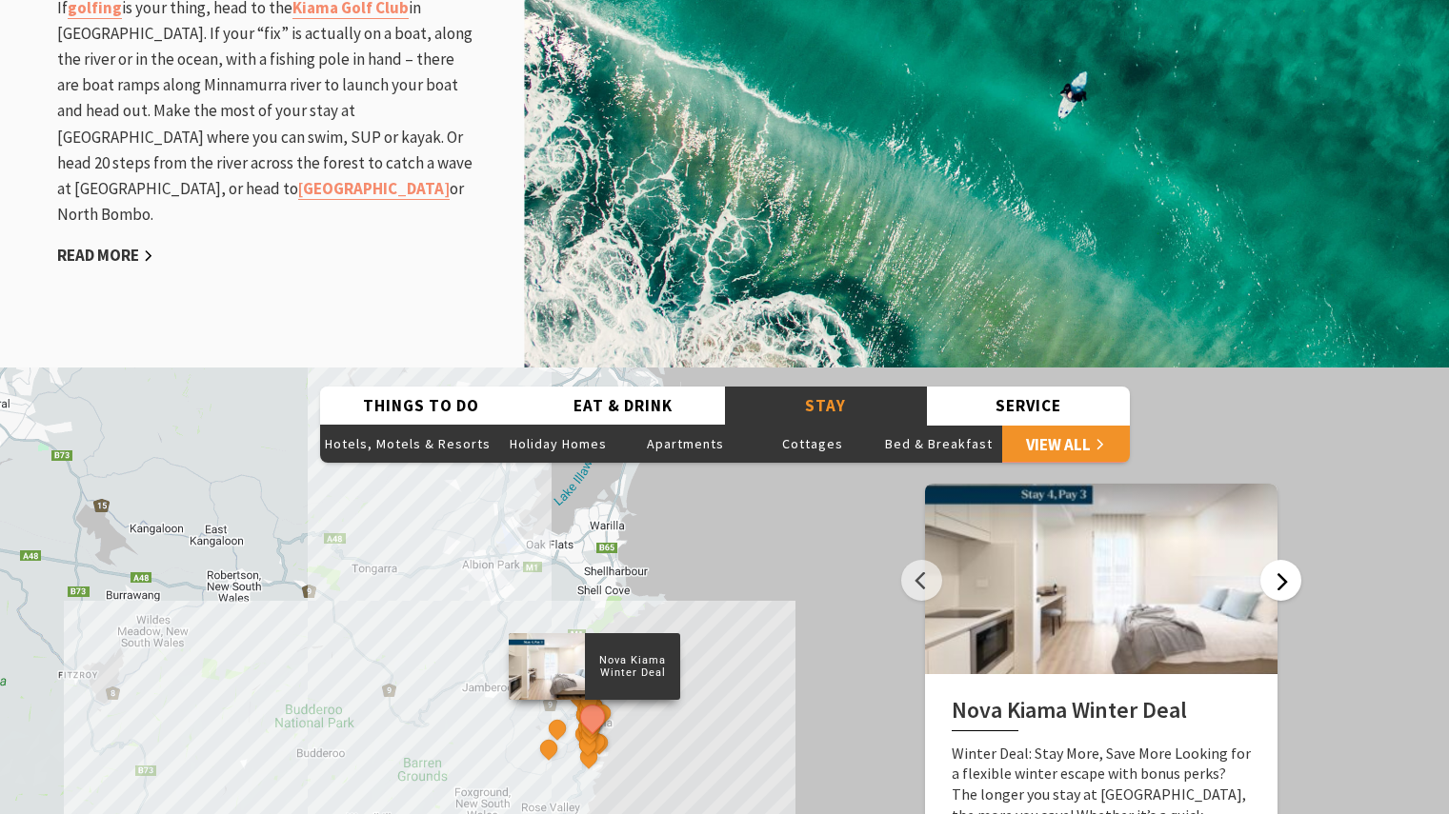
click at [1272, 560] on button "Next" at bounding box center [1280, 580] width 41 height 41
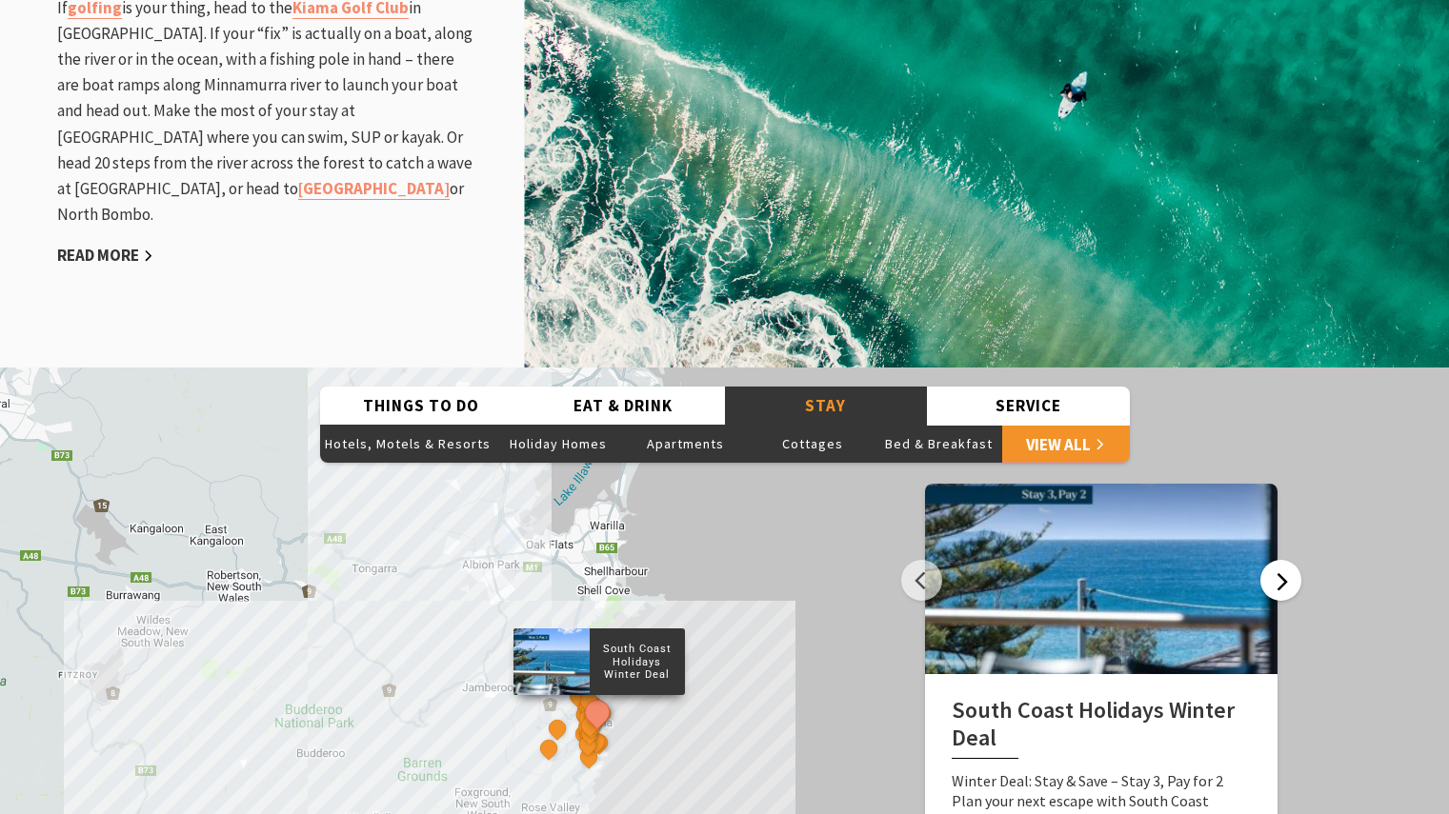
click at [1272, 560] on button "Next" at bounding box center [1280, 580] width 41 height 41
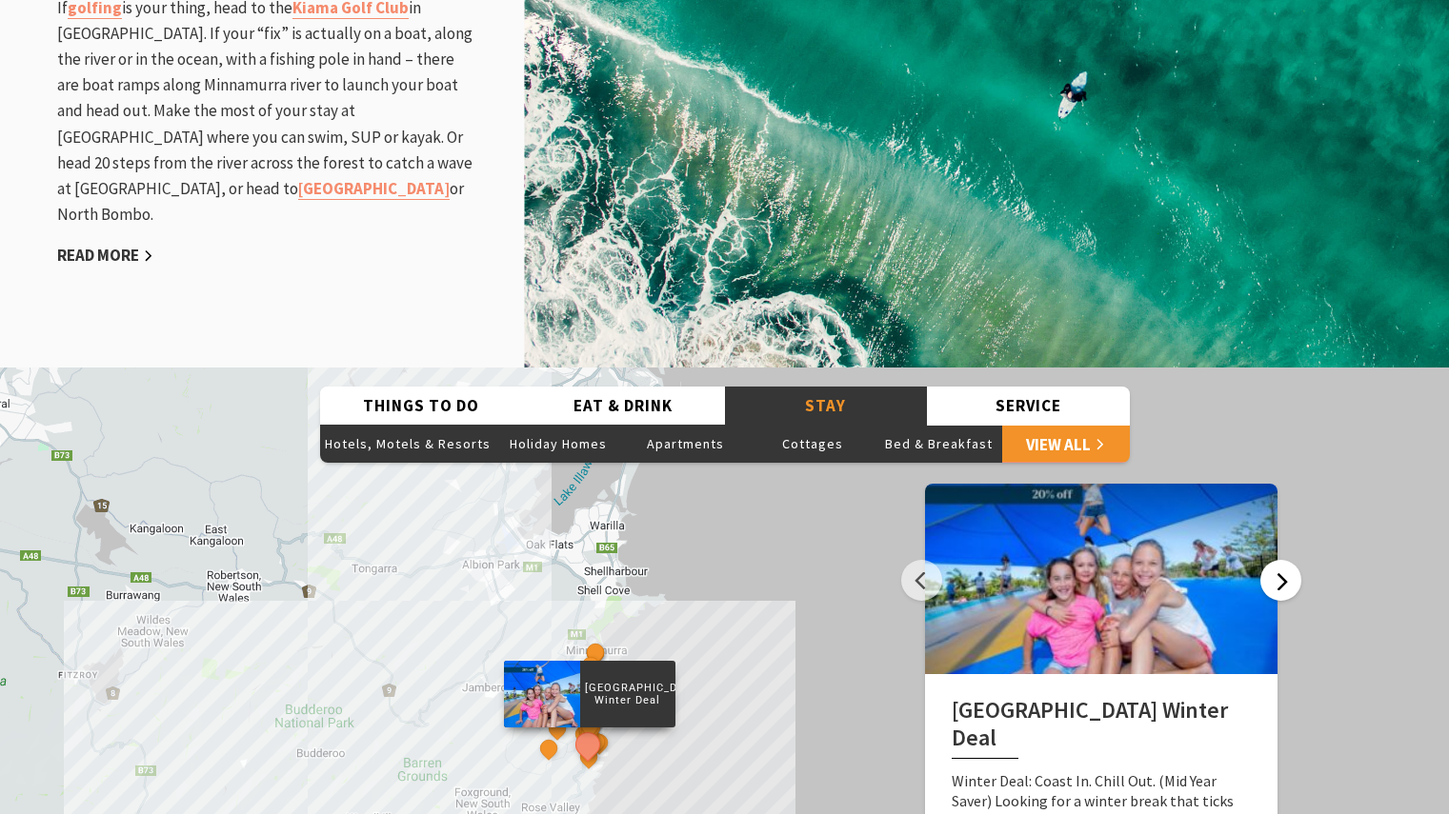
click at [1278, 560] on button "Next" at bounding box center [1280, 580] width 41 height 41
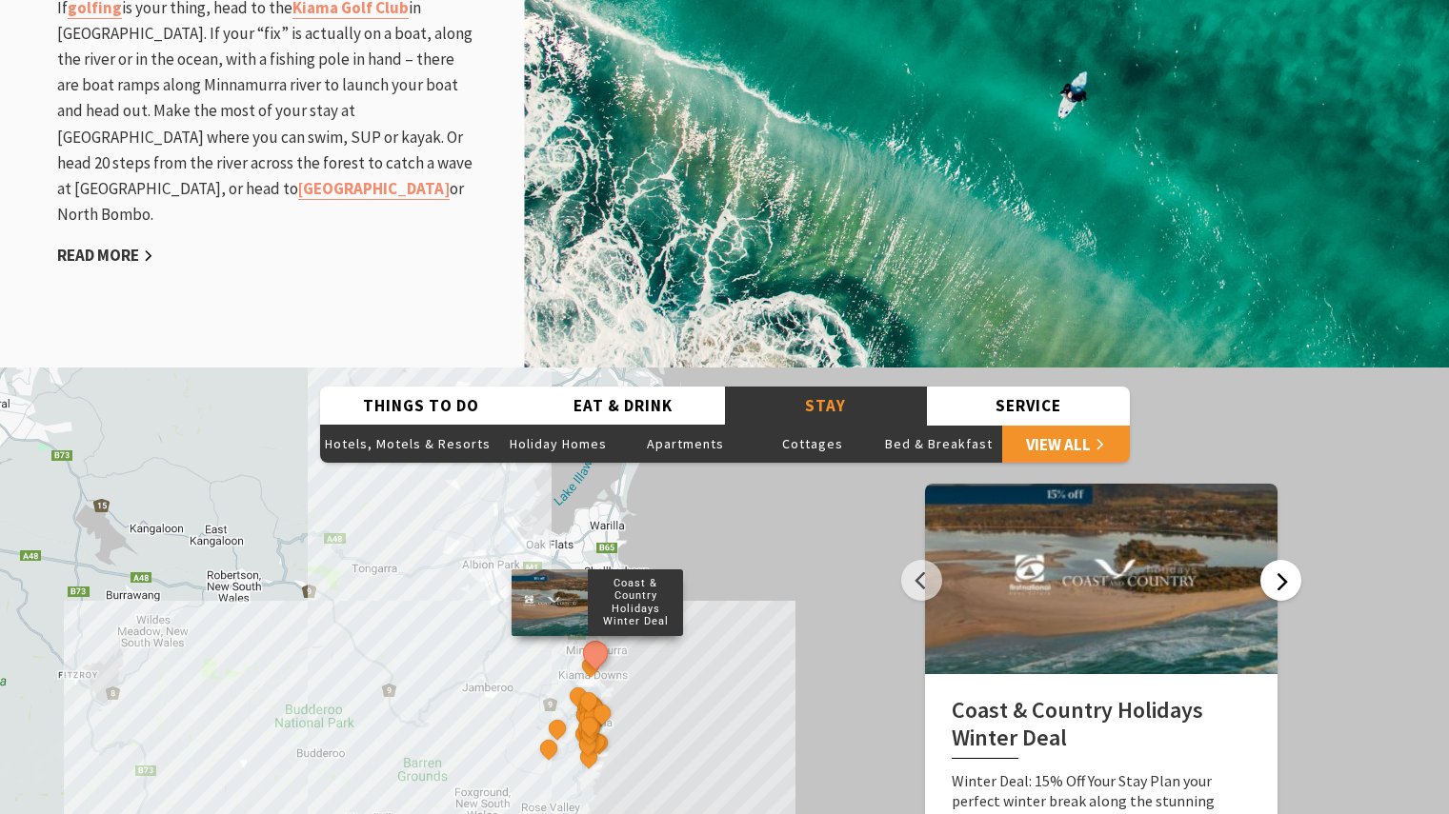
click at [1278, 560] on button "Next" at bounding box center [1280, 580] width 41 height 41
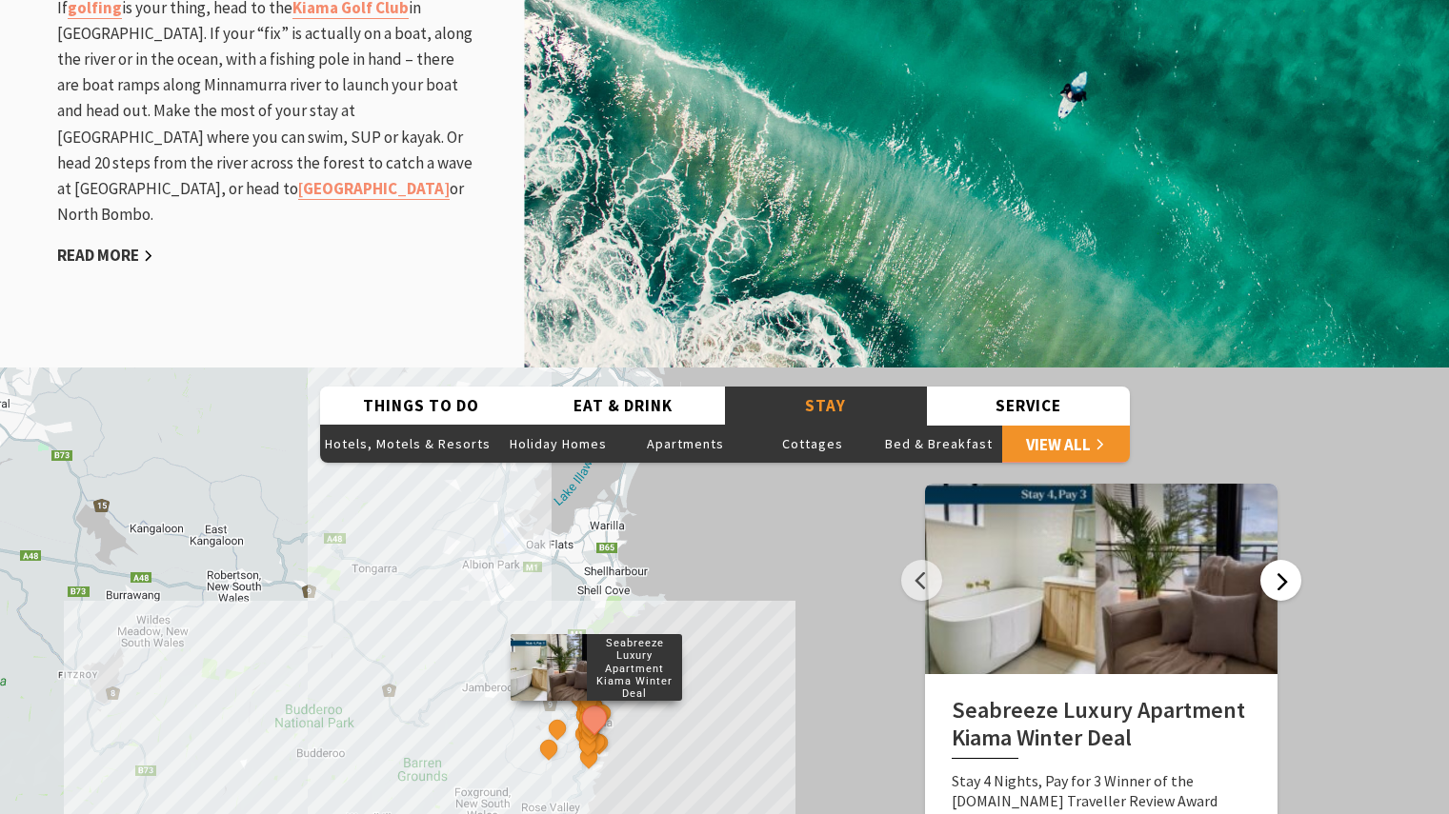
click at [1278, 560] on button "Next" at bounding box center [1280, 580] width 41 height 41
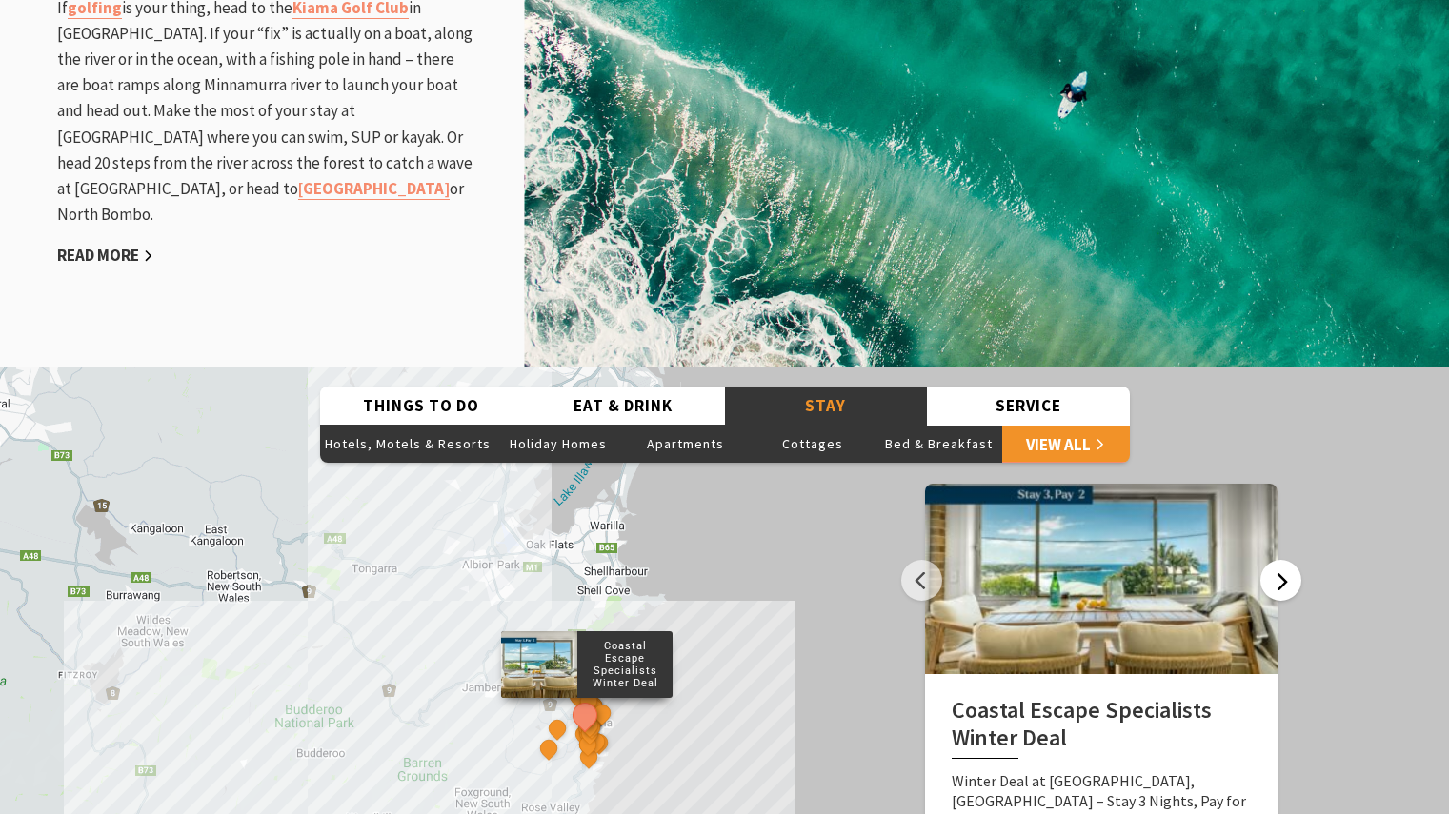
click at [1278, 560] on button "Next" at bounding box center [1280, 580] width 41 height 41
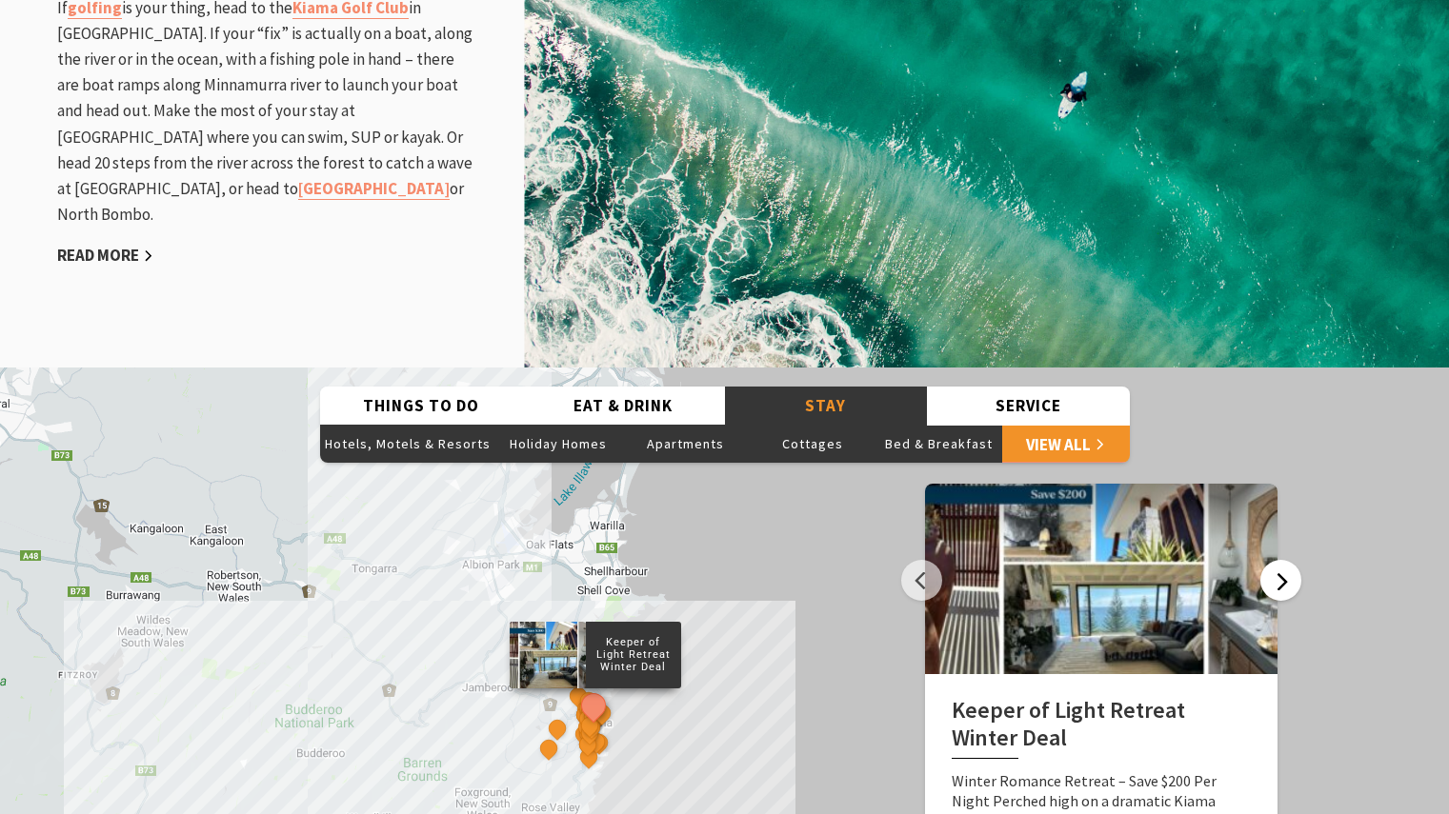
click at [1278, 560] on button "Next" at bounding box center [1280, 580] width 41 height 41
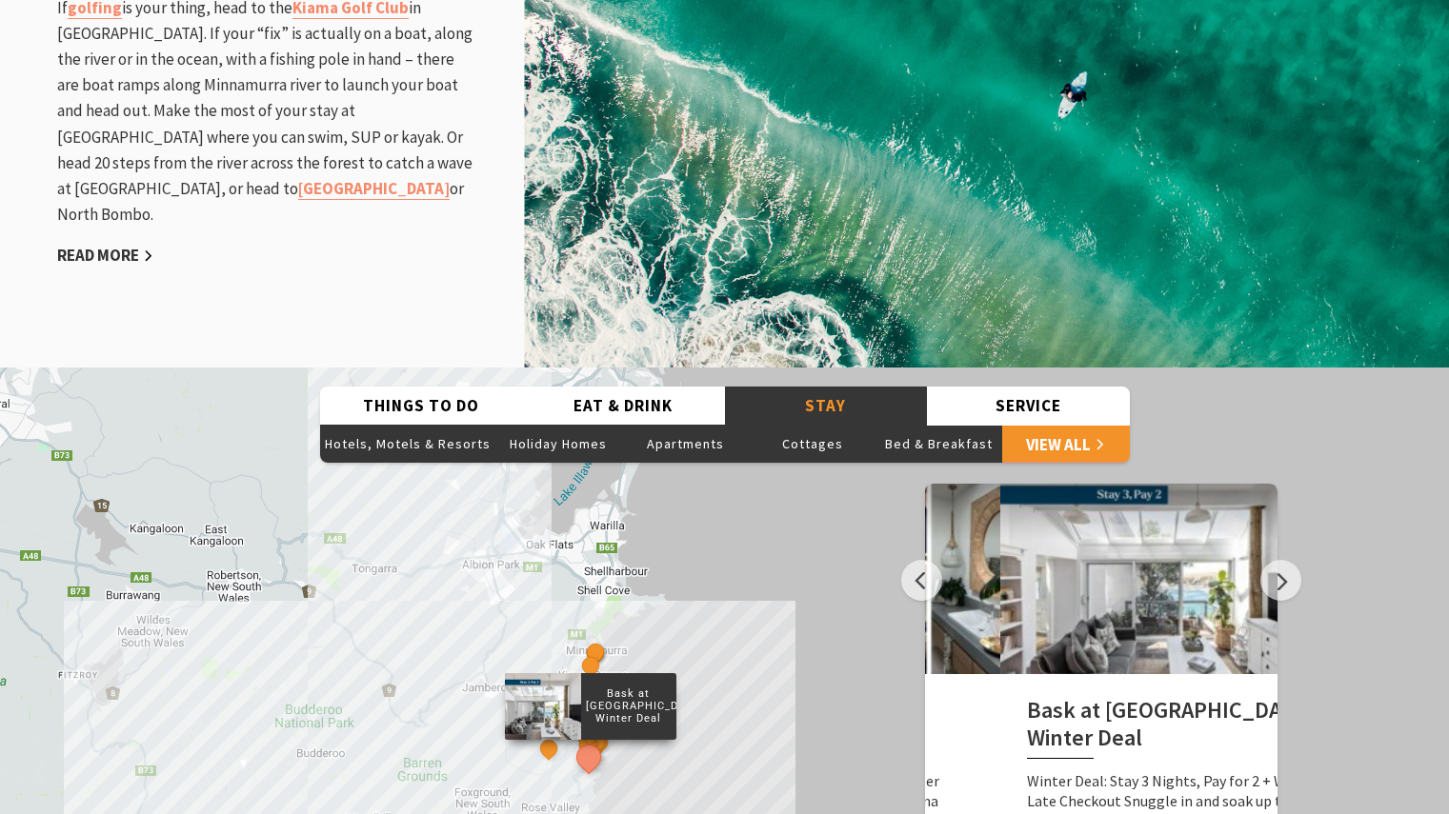
drag, startPoint x: 952, startPoint y: 606, endPoint x: 1028, endPoint y: 604, distance: 75.3
click at [1028, 697] on h2 "Bask at [GEOGRAPHIC_DATA] Winter Deal" at bounding box center [1176, 728] width 299 height 62
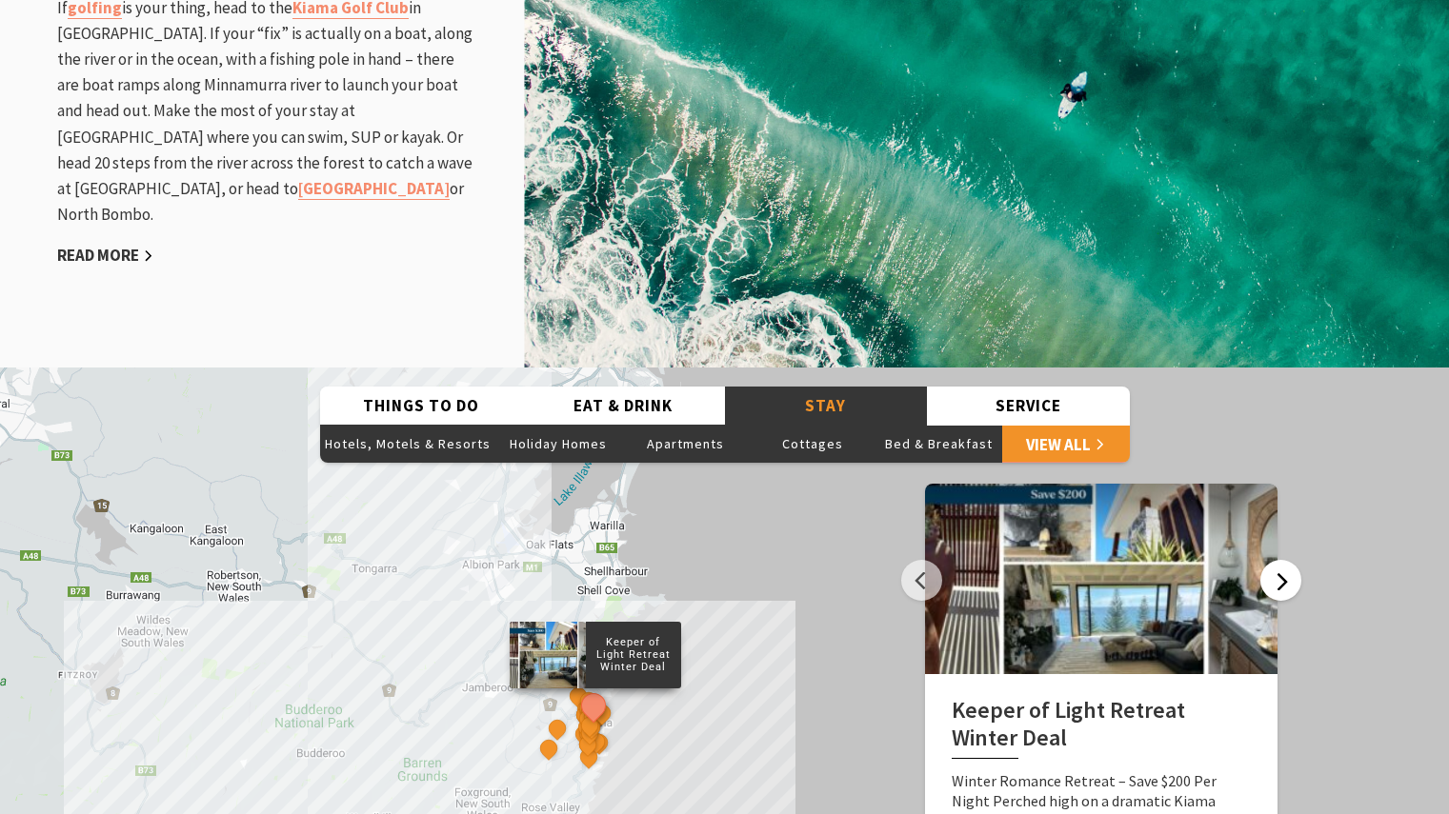
click at [1295, 560] on button "Next" at bounding box center [1280, 580] width 41 height 41
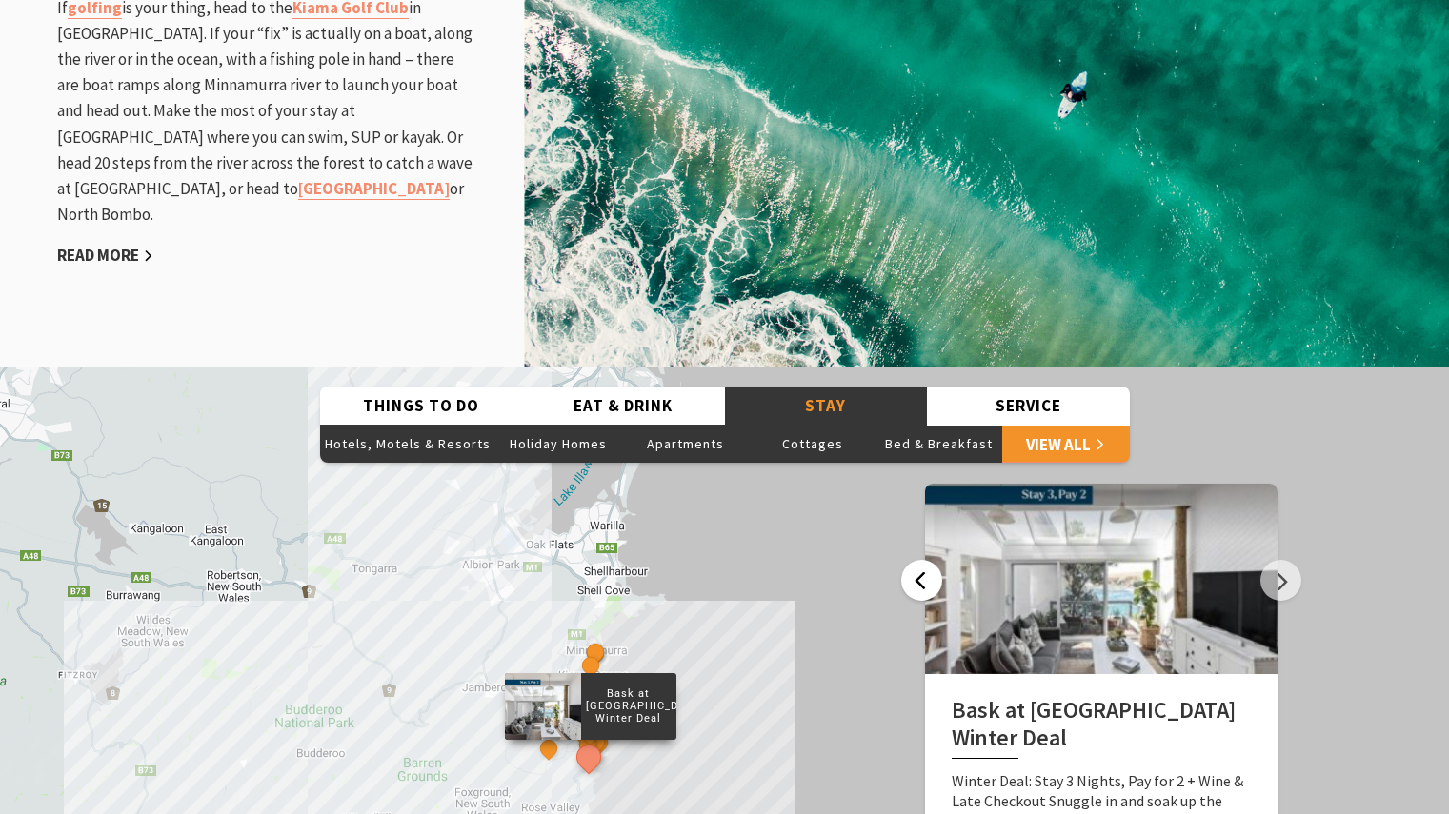
click at [927, 560] on button "Previous" at bounding box center [921, 580] width 41 height 41
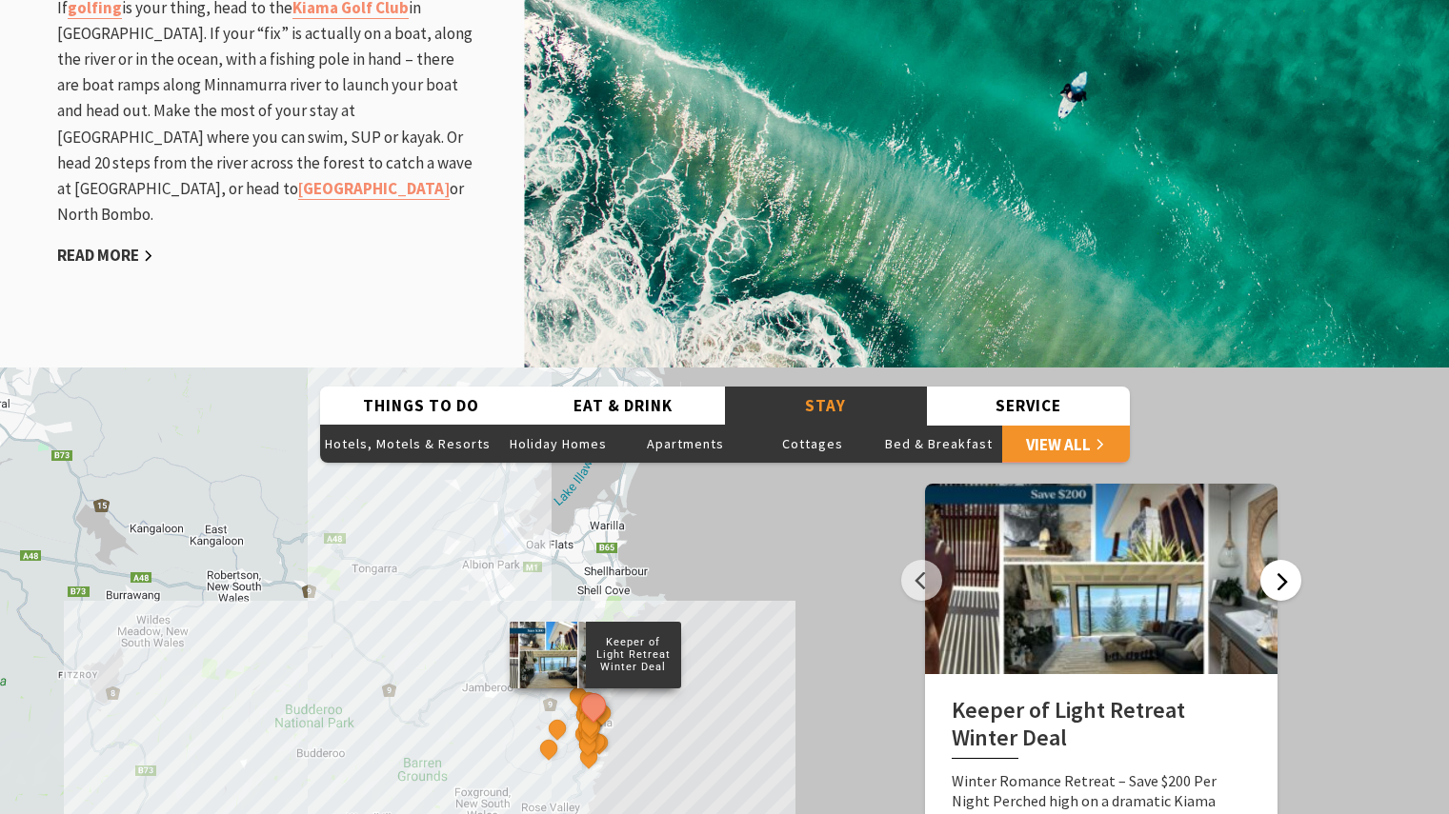
click at [1280, 560] on button "Next" at bounding box center [1280, 580] width 41 height 41
